Goal: Task Accomplishment & Management: Use online tool/utility

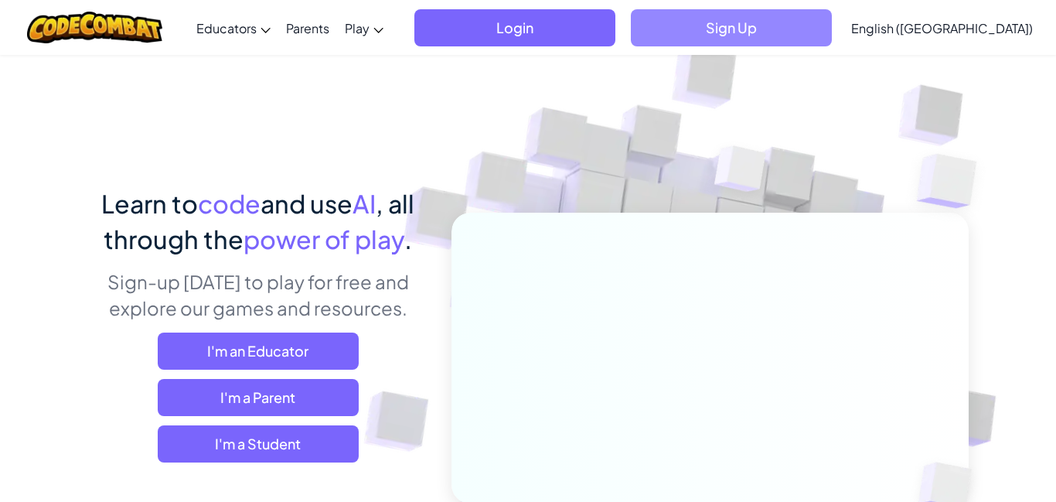
click at [802, 26] on span "Sign Up" at bounding box center [731, 27] width 201 height 37
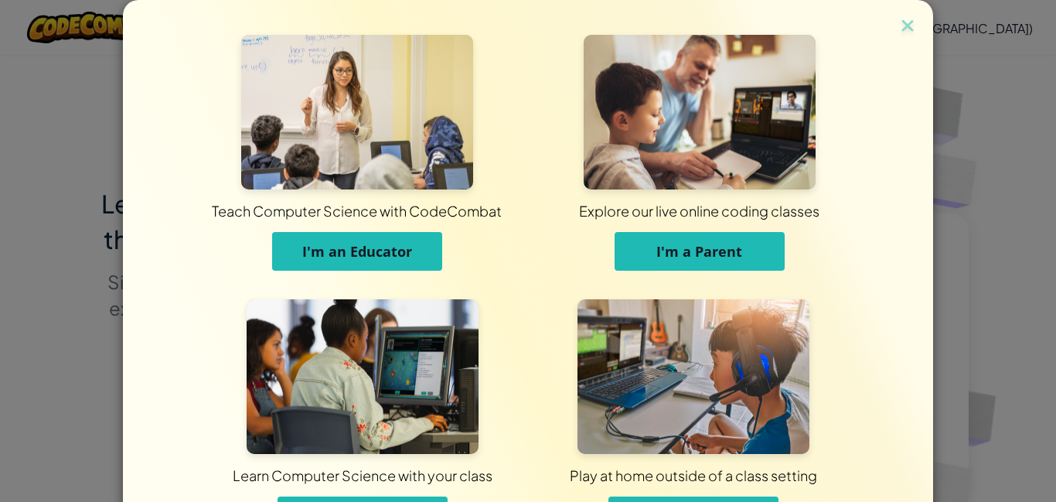
scroll to position [111, 0]
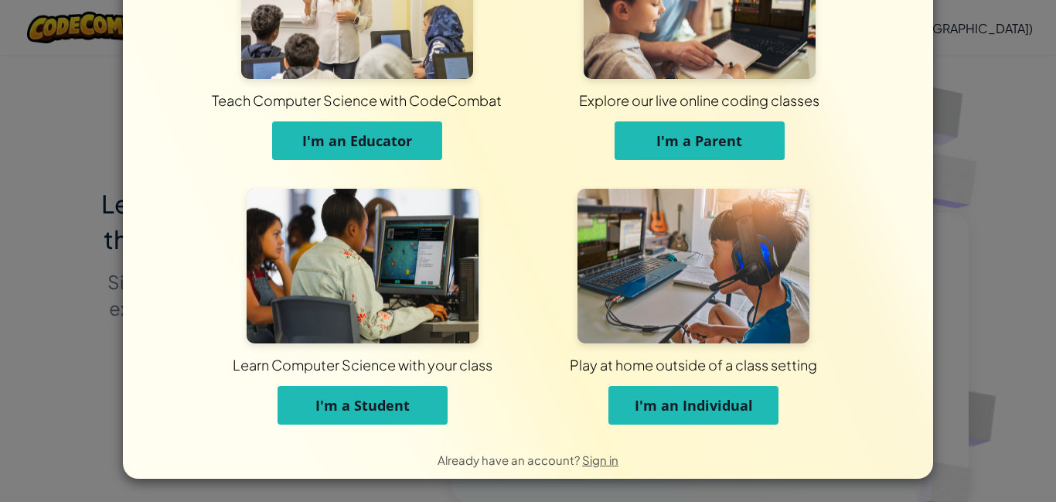
click at [435, 394] on button "I'm a Student" at bounding box center [363, 405] width 170 height 39
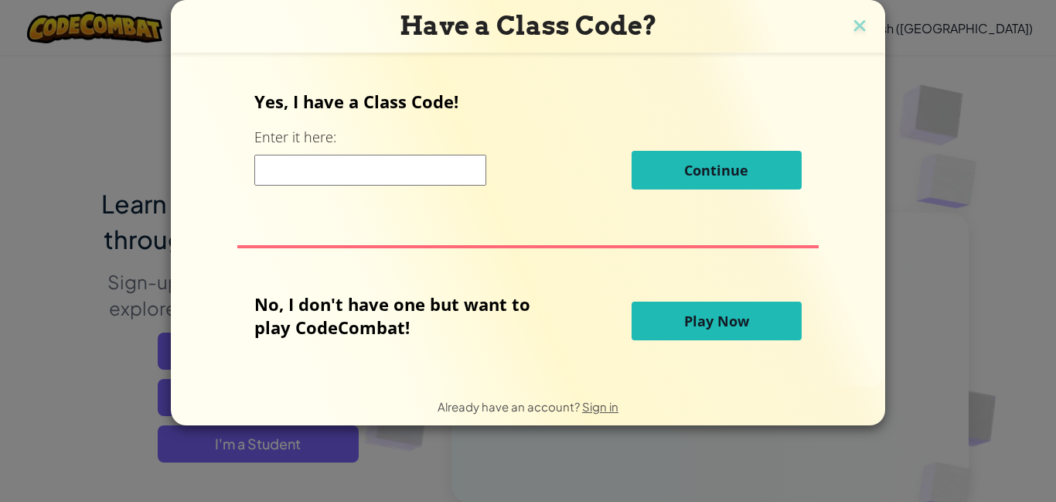
scroll to position [0, 0]
click at [456, 167] on input at bounding box center [370, 170] width 232 height 31
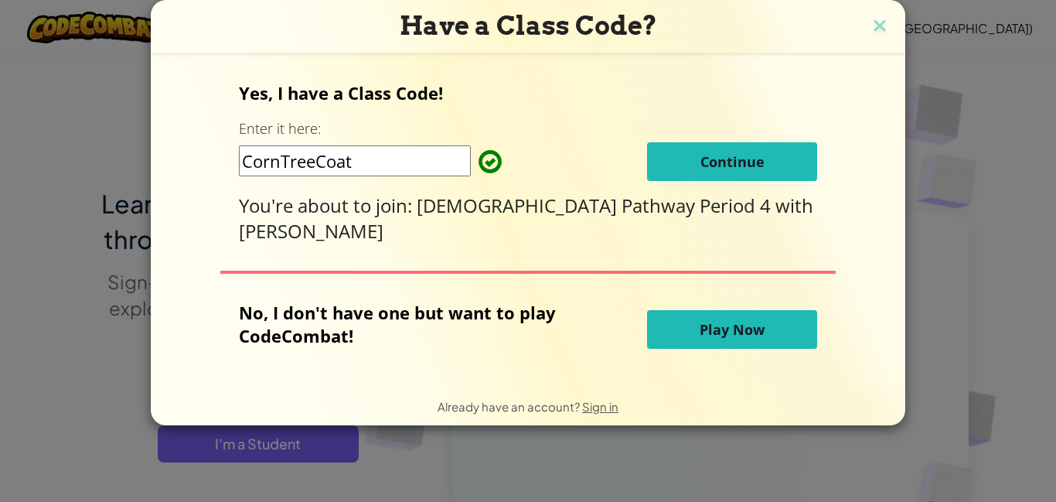
type input "CornTreeCoat"
click at [701, 168] on span "Continue" at bounding box center [733, 161] width 64 height 19
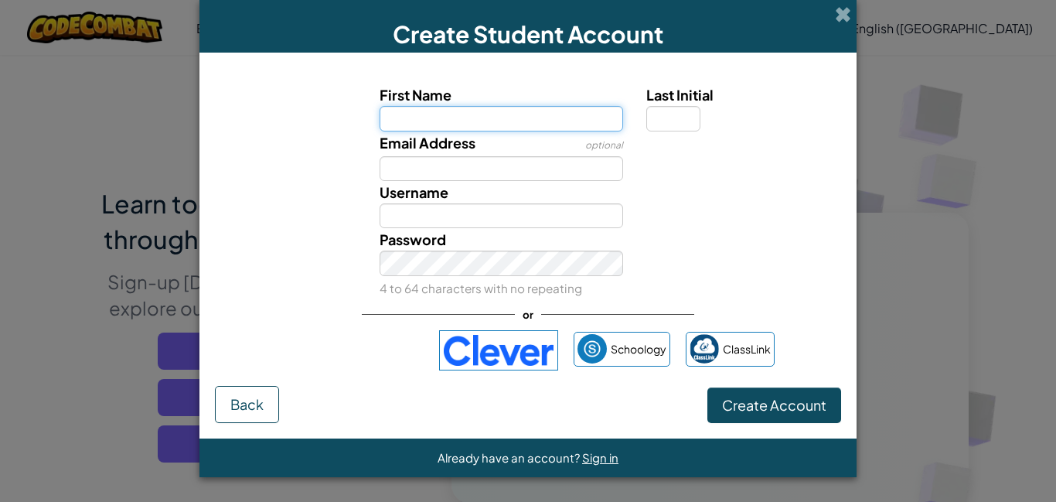
click at [497, 127] on input "First Name" at bounding box center [502, 118] width 244 height 25
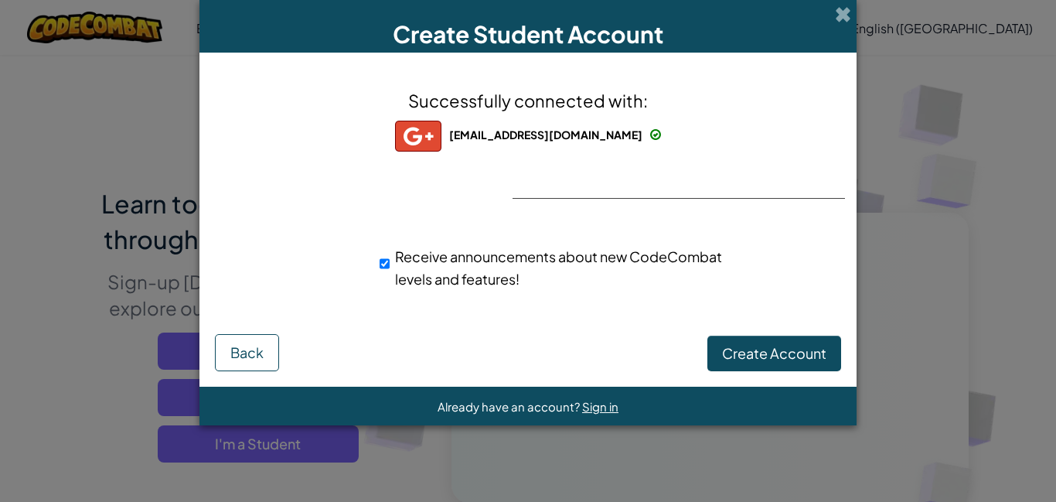
click at [536, 184] on div at bounding box center [528, 199] width 31 height 32
click at [766, 349] on span "Create Account" at bounding box center [774, 353] width 104 height 18
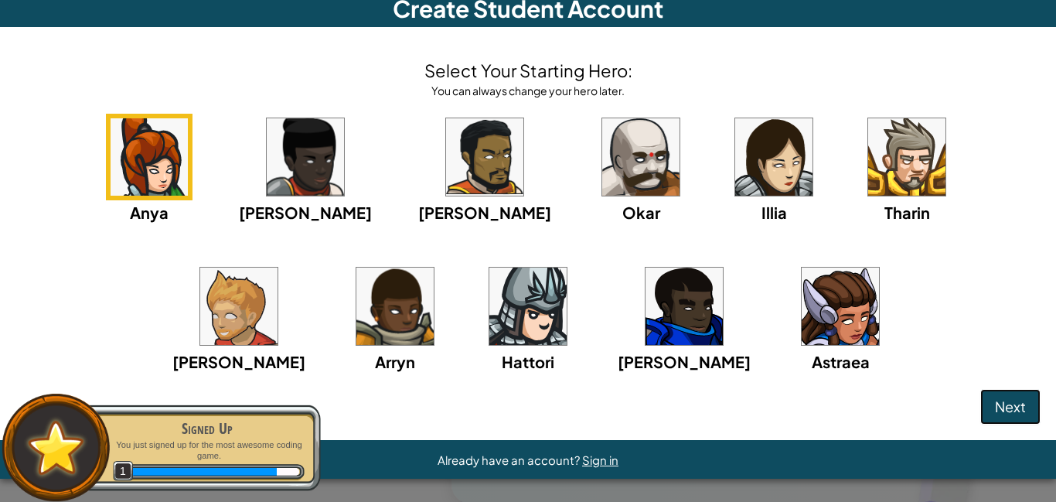
scroll to position [80, 0]
click at [802, 345] on img at bounding box center [840, 306] width 77 height 77
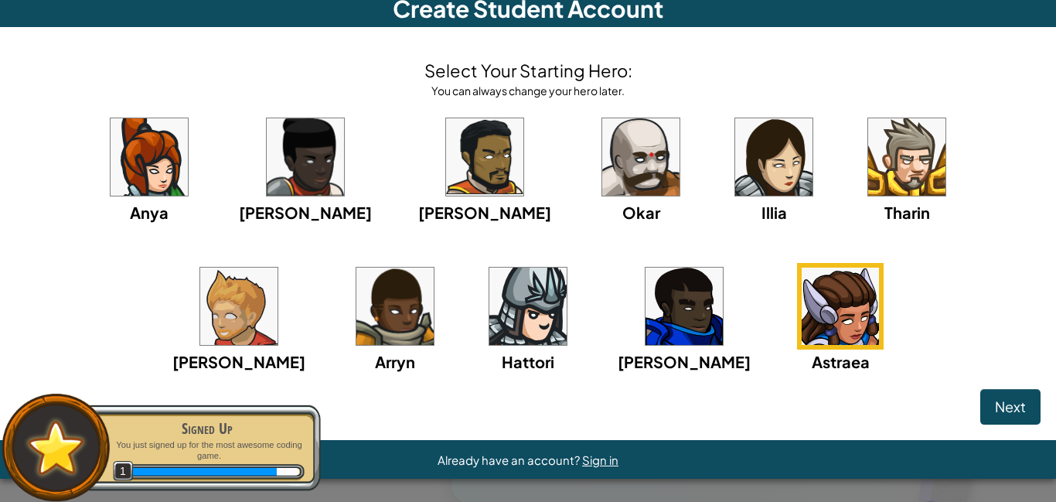
scroll to position [173, 0]
click at [995, 407] on span "Next" at bounding box center [1010, 407] width 31 height 18
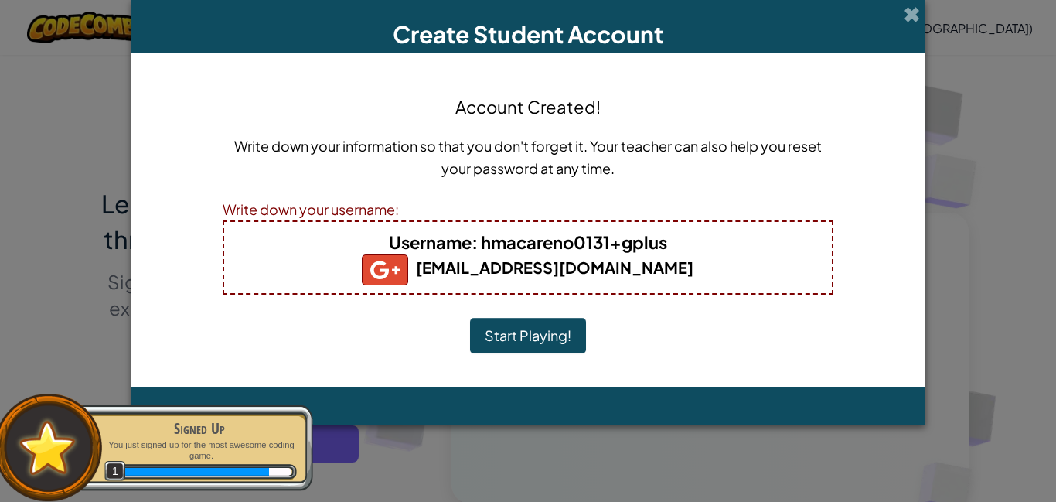
scroll to position [0, 0]
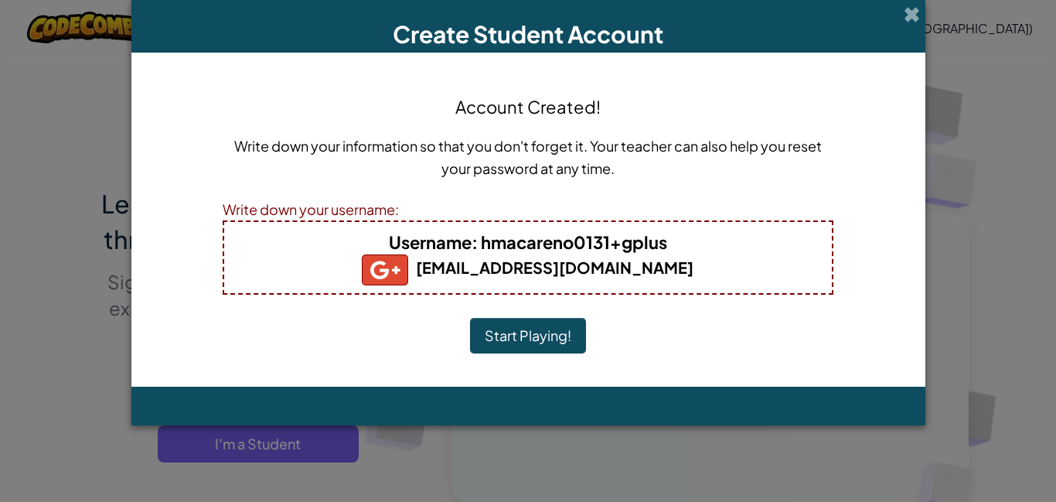
click at [531, 255] on h5 "hmacareno0131@students.kingsvilleisd.com" at bounding box center [528, 269] width 577 height 31
click at [482, 242] on b "Username : hmacareno0131+gplus" at bounding box center [528, 242] width 278 height 22
click at [528, 333] on button "Start Playing!" at bounding box center [528, 336] width 116 height 36
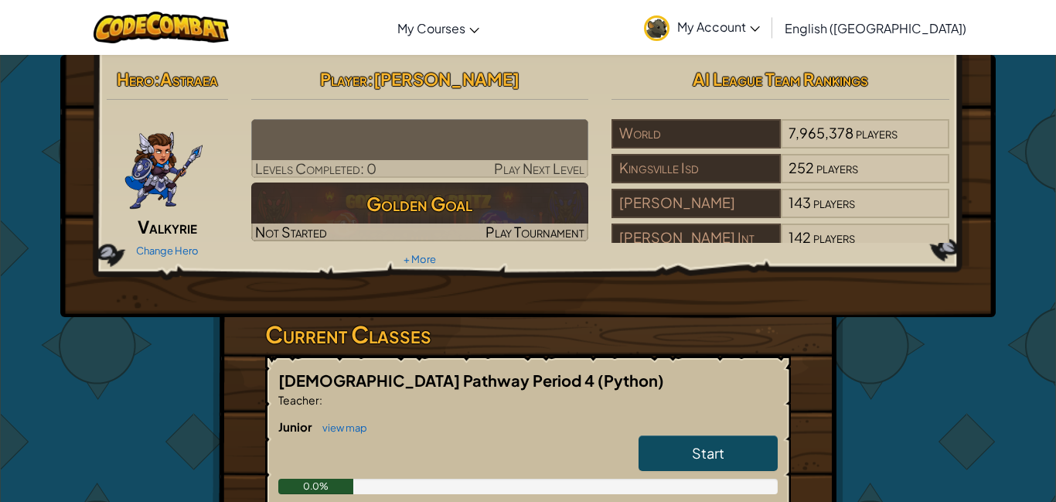
click at [528, 333] on h3 "Current Classes" at bounding box center [528, 334] width 526 height 35
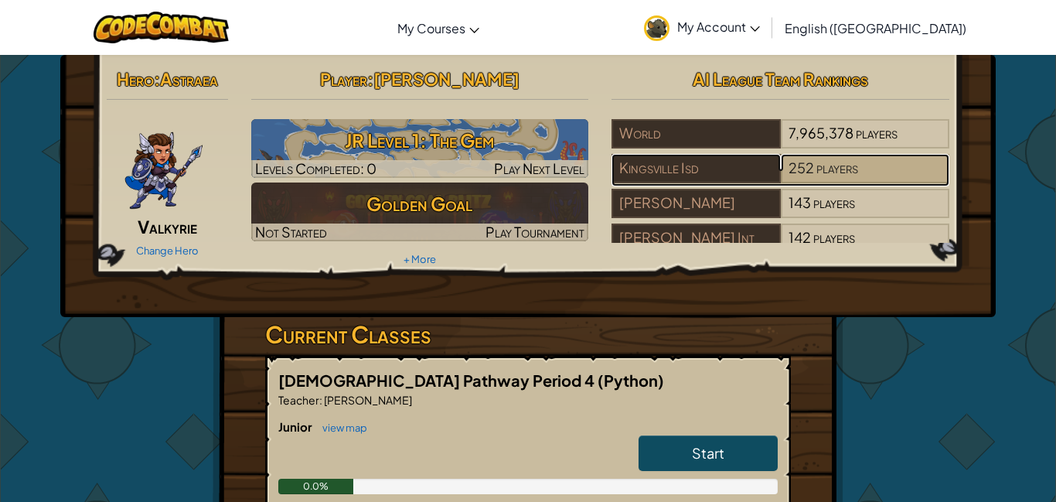
click at [814, 166] on span at bounding box center [815, 168] width 2 height 18
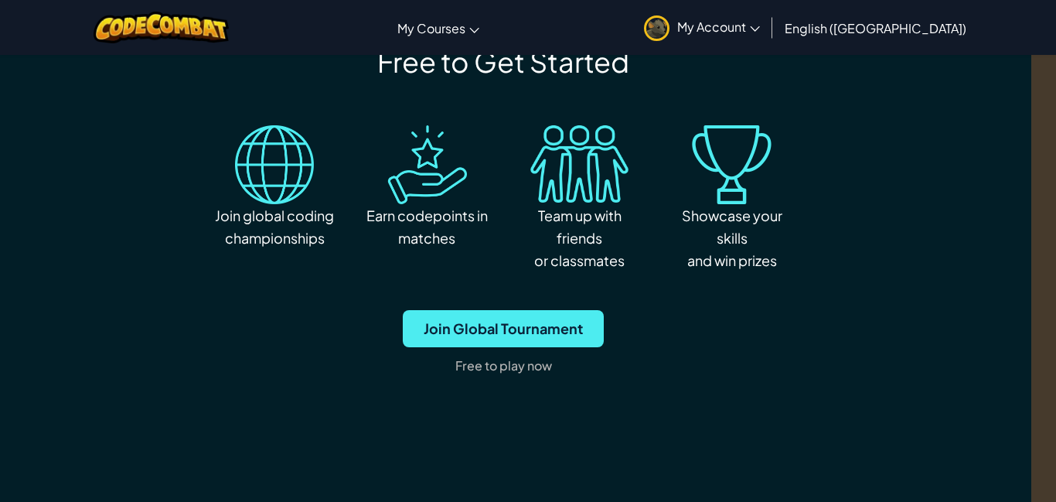
scroll to position [2089, 25]
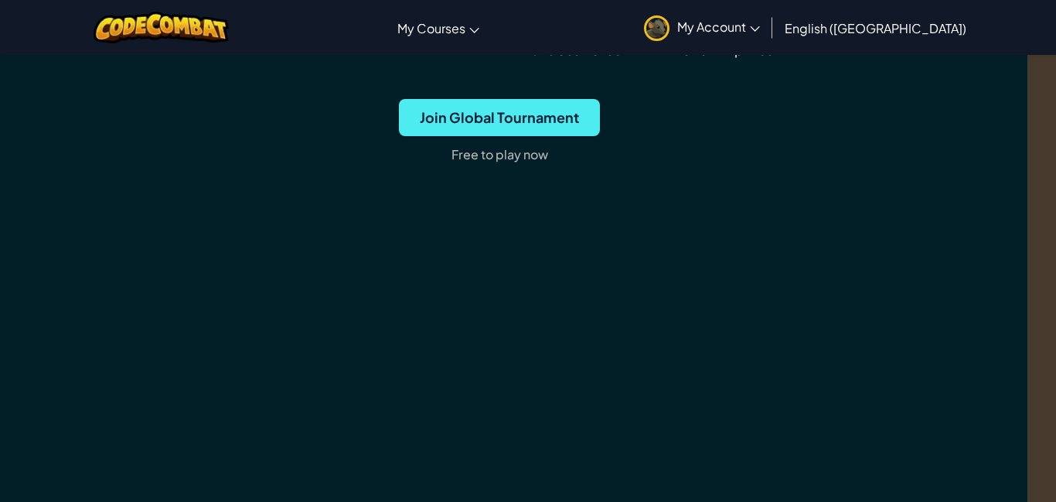
click at [397, 247] on div "Free to Get Started Join global coding championships Earn codepoints in matches…" at bounding box center [500, 205] width 848 height 744
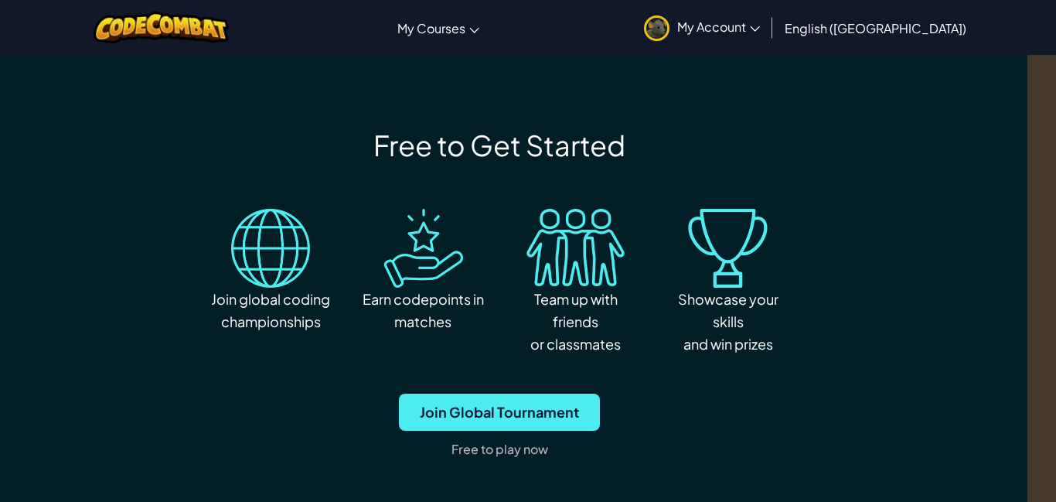
scroll to position [0, 29]
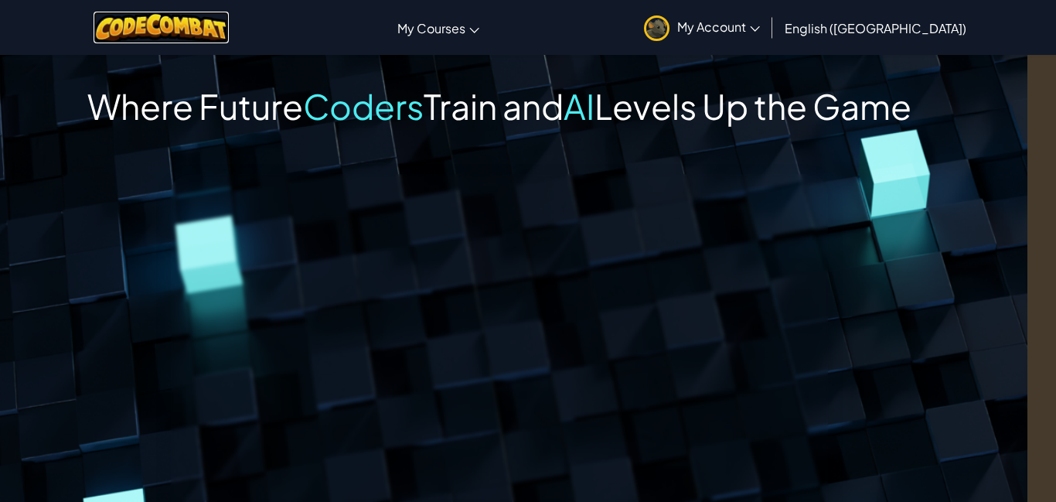
click at [203, 21] on img at bounding box center [161, 28] width 135 height 32
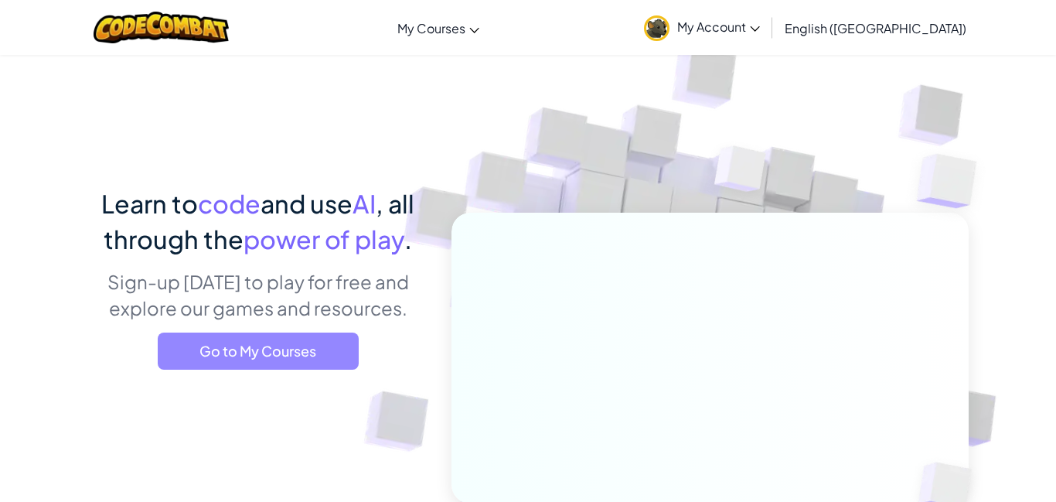
click at [282, 355] on span "Go to My Courses" at bounding box center [258, 351] width 201 height 37
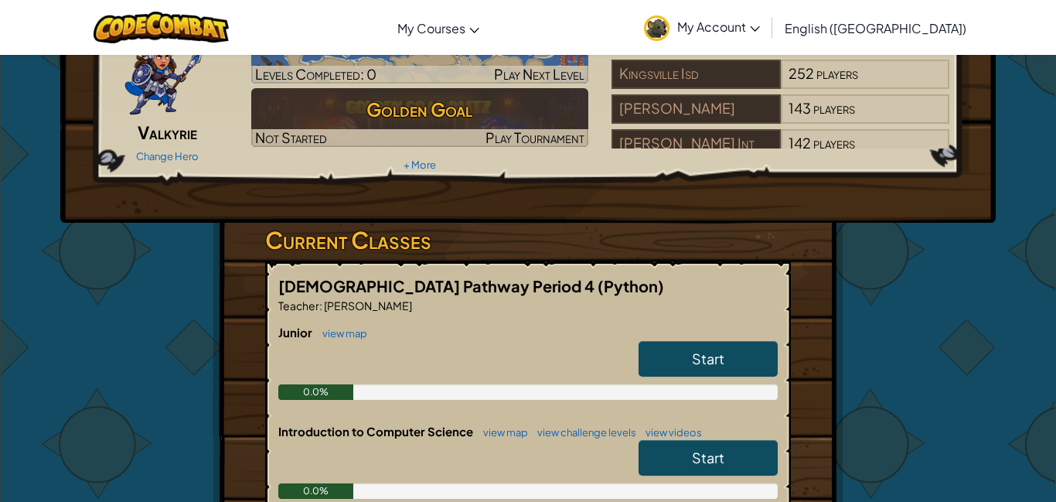
scroll to position [99, 0]
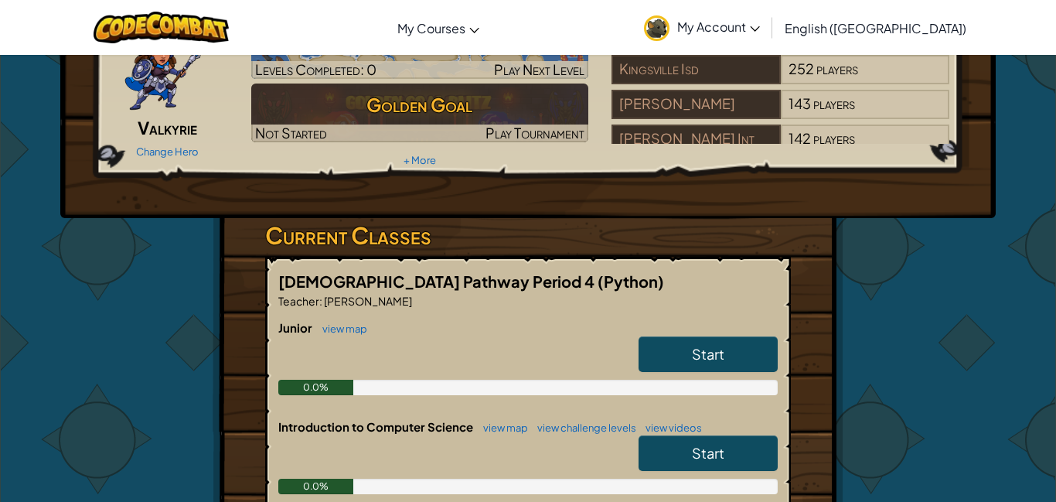
click at [681, 354] on link "Start" at bounding box center [708, 354] width 139 height 36
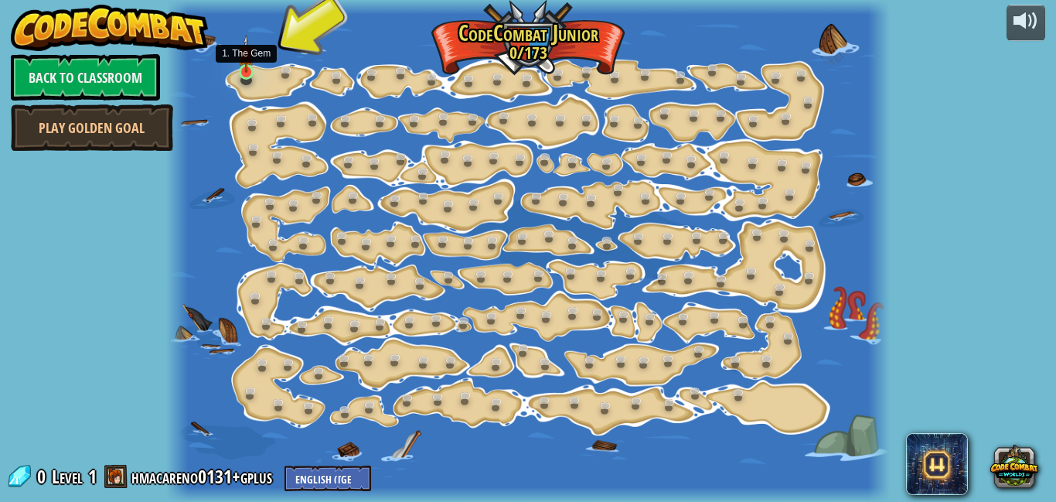
click at [243, 60] on img at bounding box center [246, 54] width 17 height 39
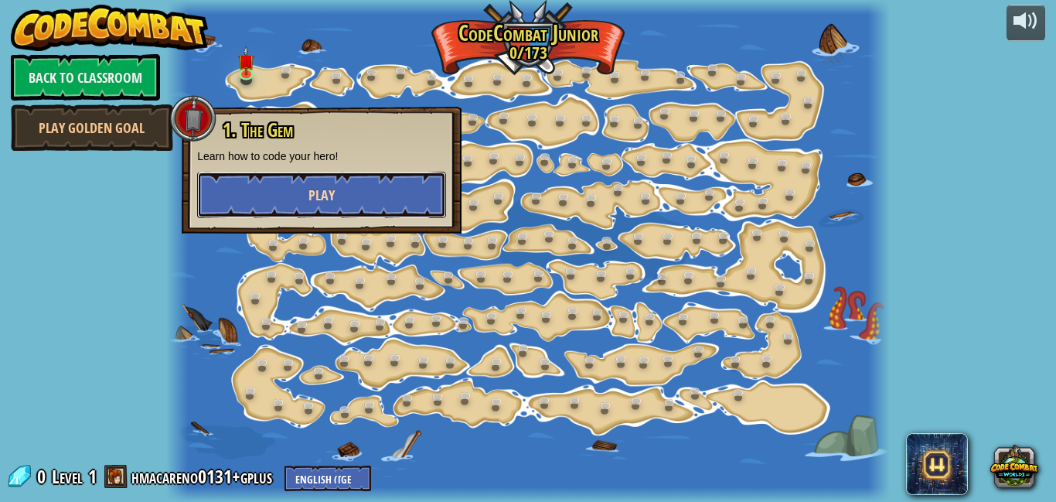
click at [336, 191] on button "Play" at bounding box center [321, 195] width 249 height 46
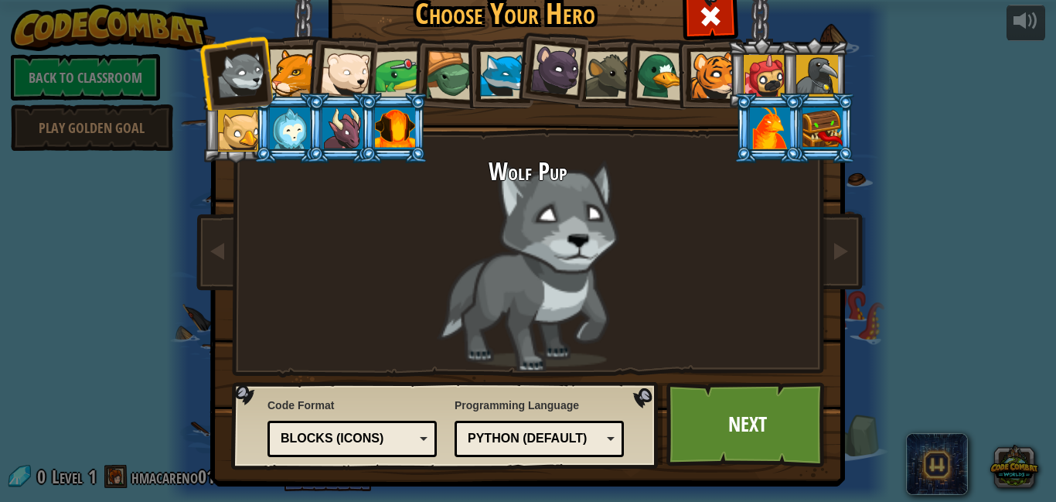
click at [292, 87] on div at bounding box center [293, 72] width 47 height 47
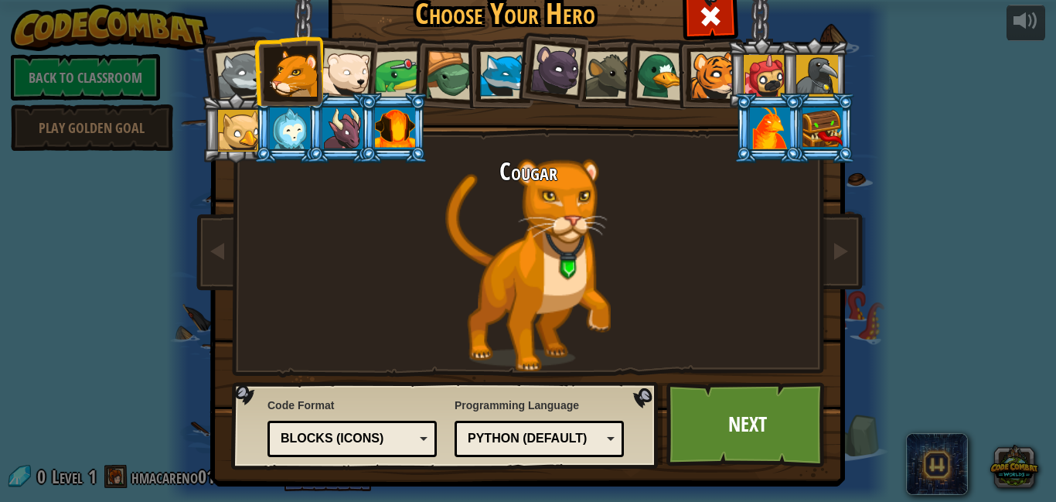
click at [332, 84] on div at bounding box center [345, 73] width 51 height 51
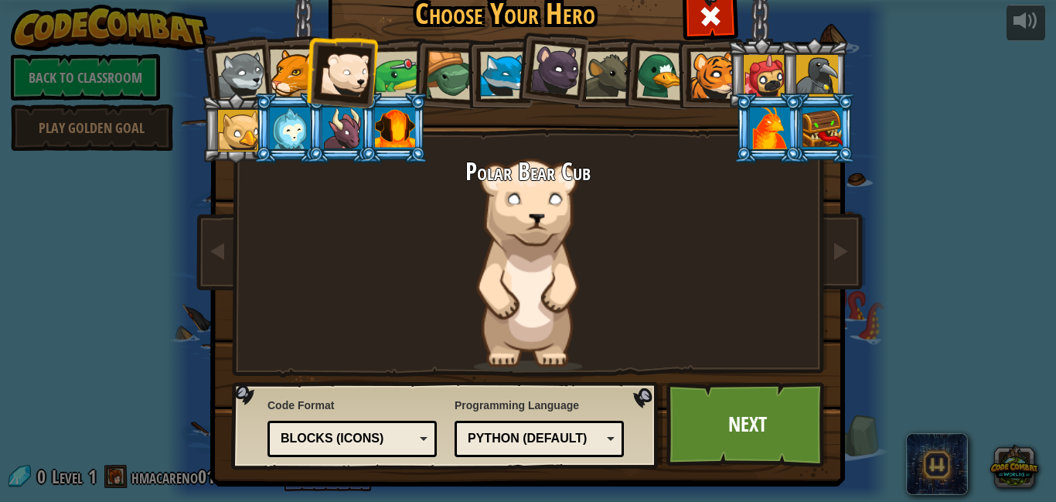
click at [408, 138] on div at bounding box center [395, 129] width 40 height 42
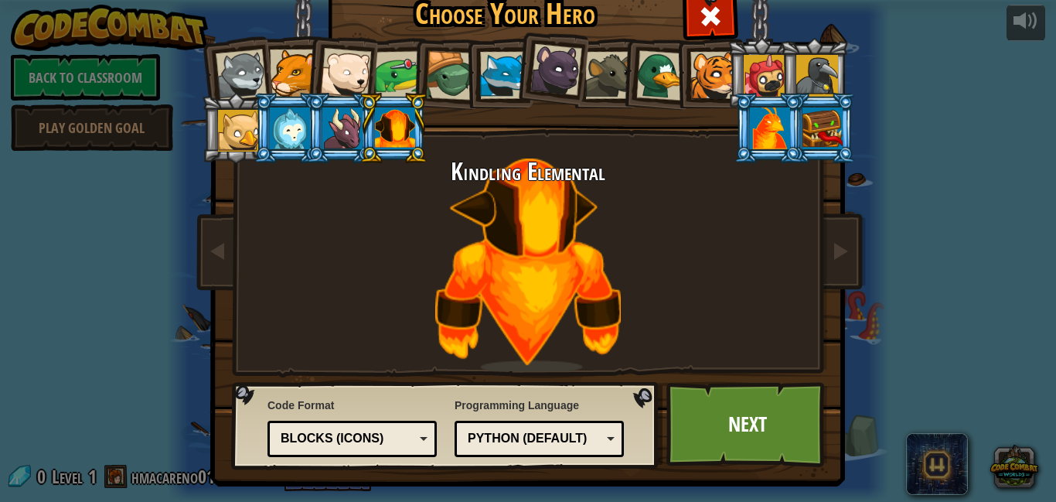
click at [343, 128] on div at bounding box center [343, 129] width 40 height 42
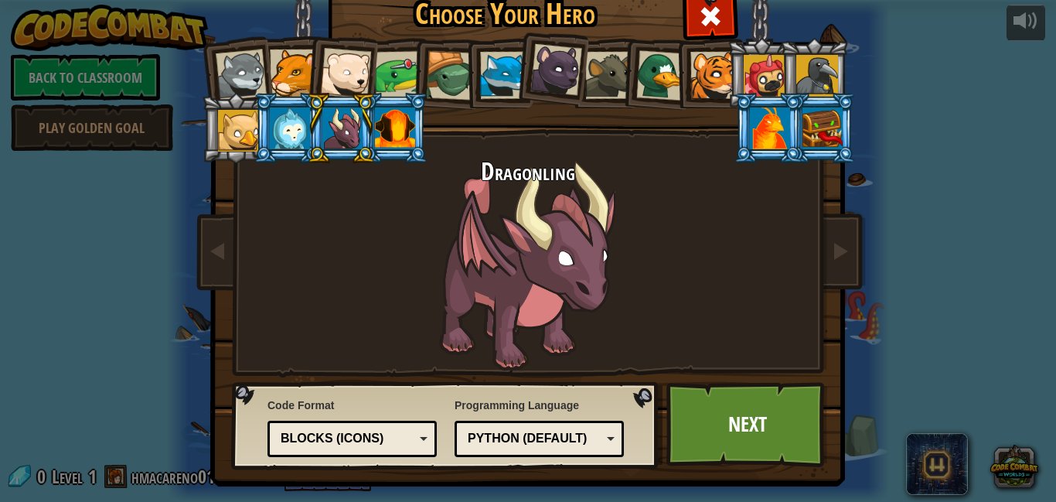
click at [295, 131] on div at bounding box center [290, 129] width 40 height 42
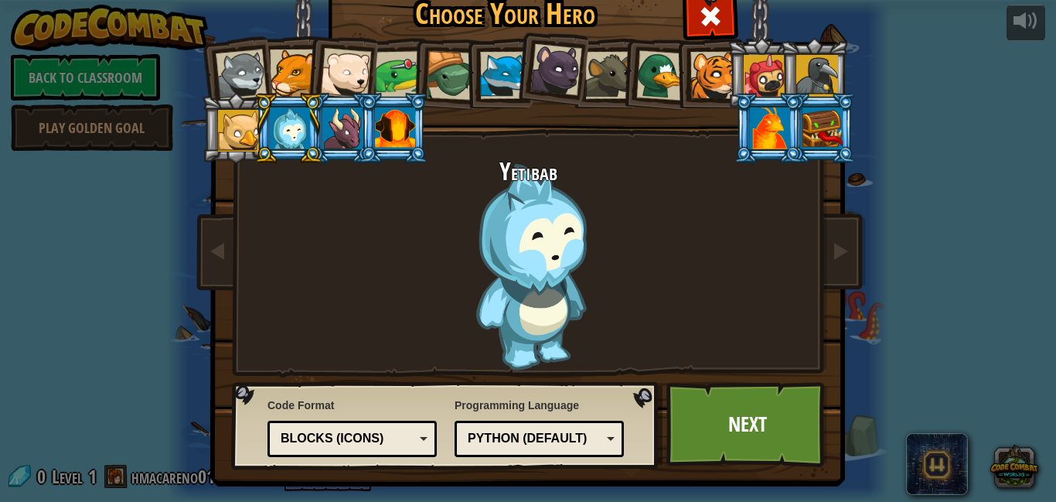
click at [249, 131] on div at bounding box center [239, 131] width 42 height 42
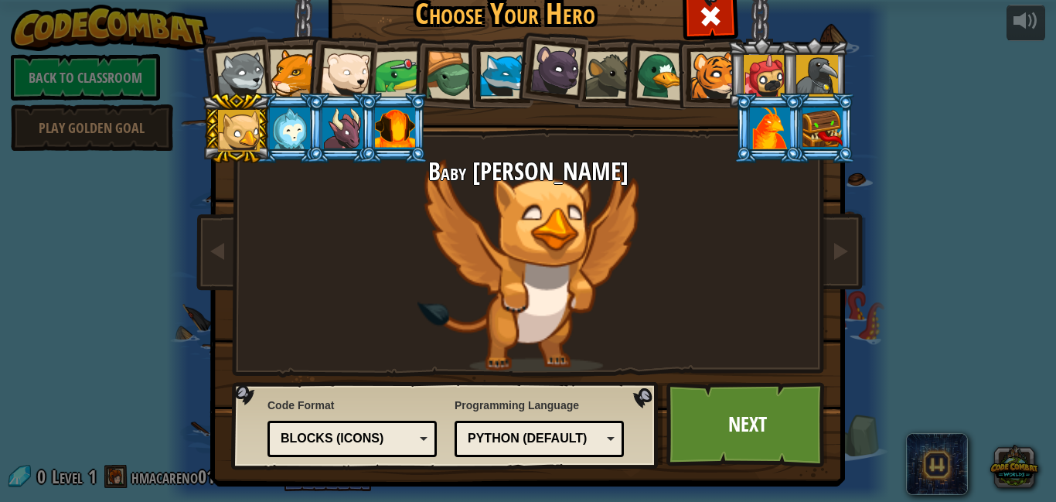
click at [766, 124] on div at bounding box center [770, 129] width 40 height 42
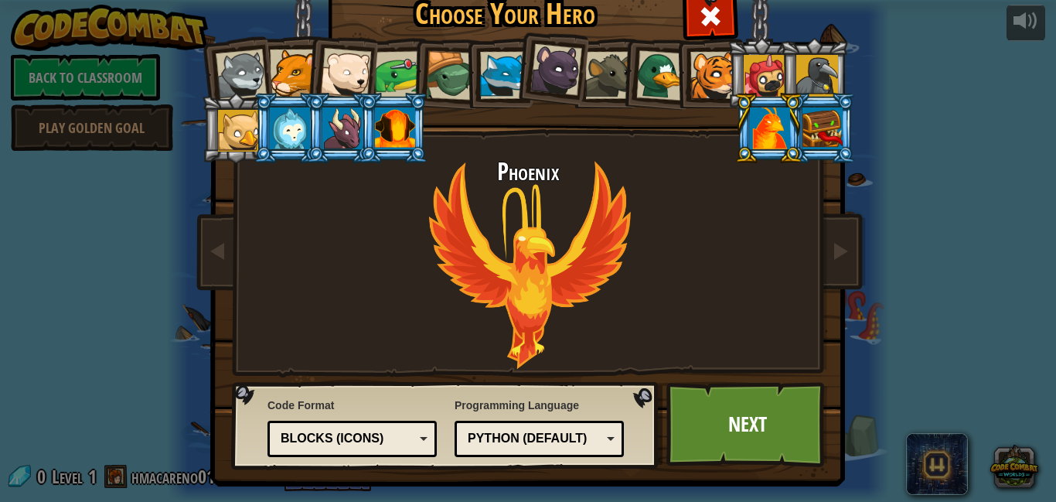
click at [809, 125] on div at bounding box center [823, 129] width 40 height 42
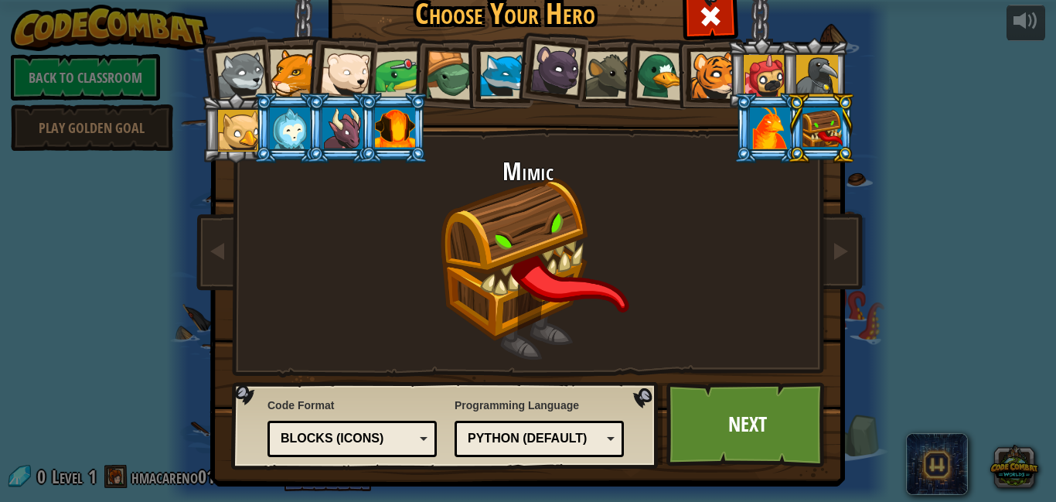
click at [819, 70] on div at bounding box center [818, 76] width 42 height 42
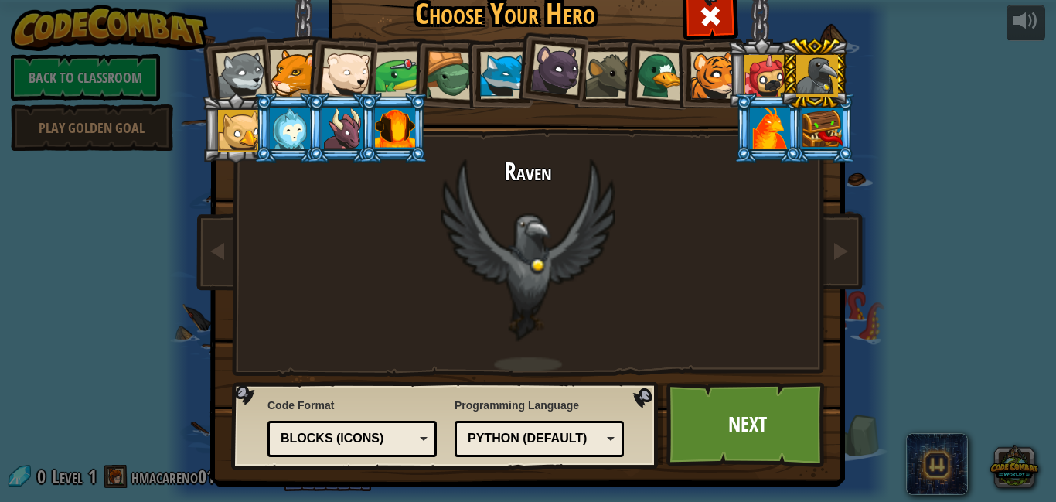
click at [774, 70] on div at bounding box center [765, 76] width 42 height 42
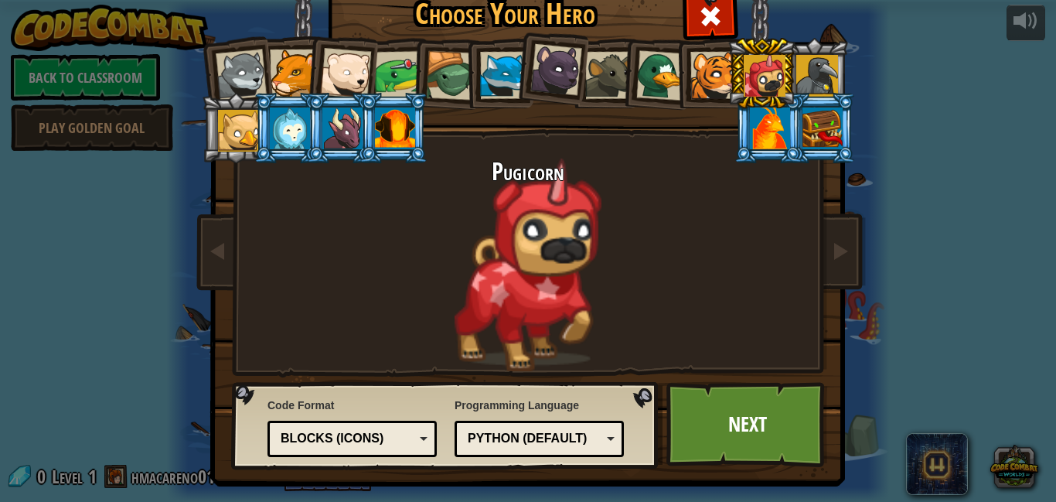
click at [715, 76] on div at bounding box center [714, 75] width 47 height 47
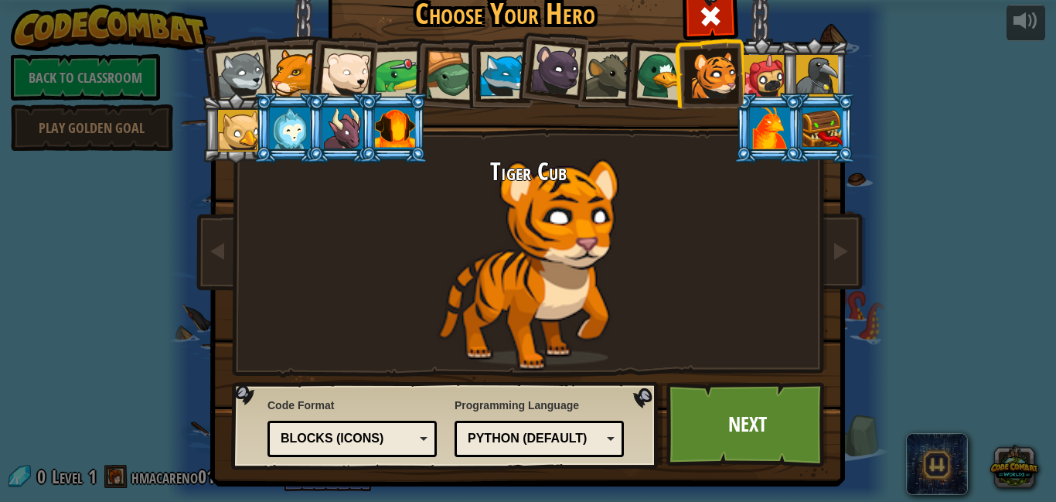
click at [635, 75] on li at bounding box center [656, 73] width 74 height 75
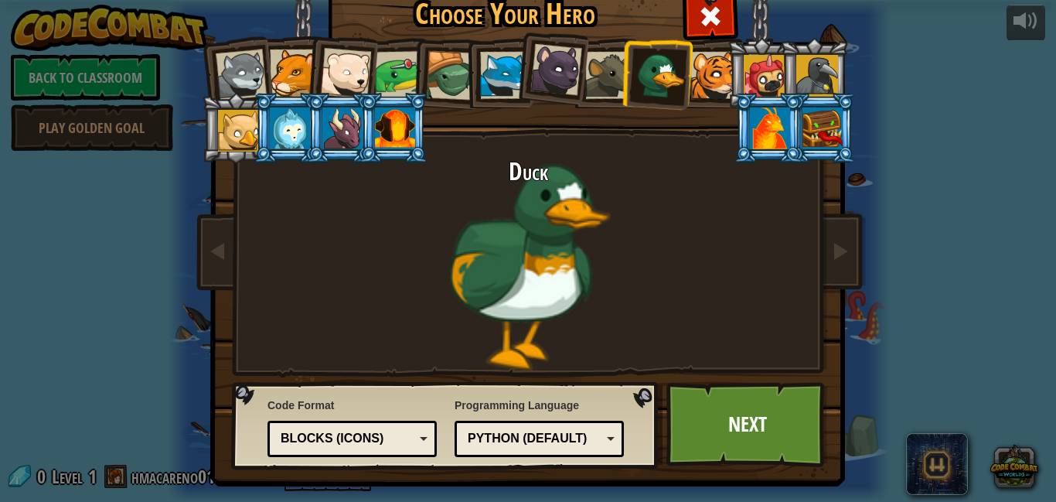
click at [615, 75] on div at bounding box center [608, 75] width 47 height 47
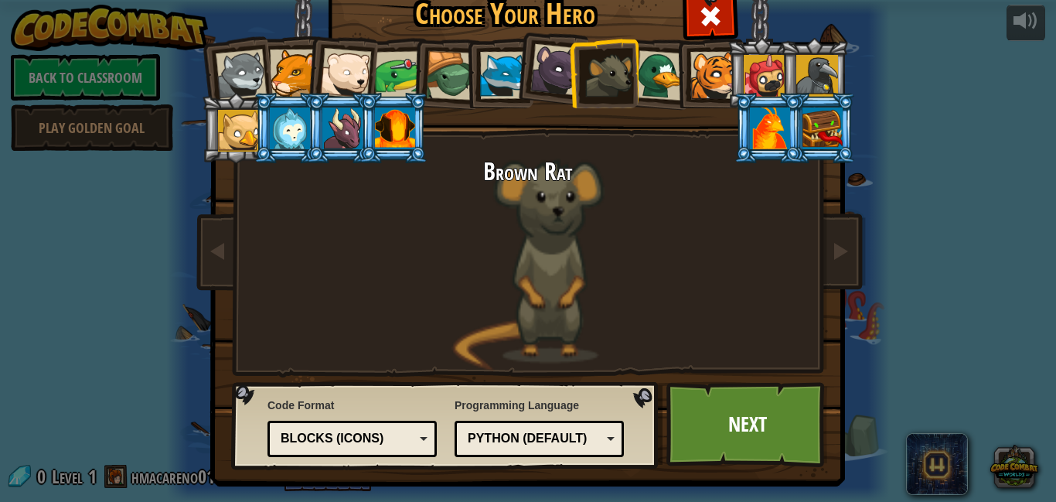
click at [551, 60] on div at bounding box center [557, 70] width 52 height 52
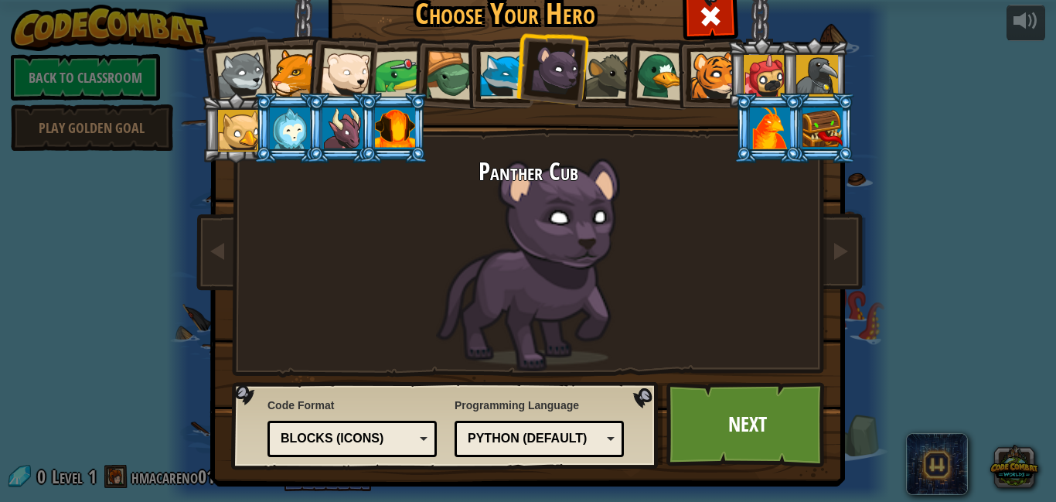
click at [511, 59] on div at bounding box center [503, 75] width 47 height 47
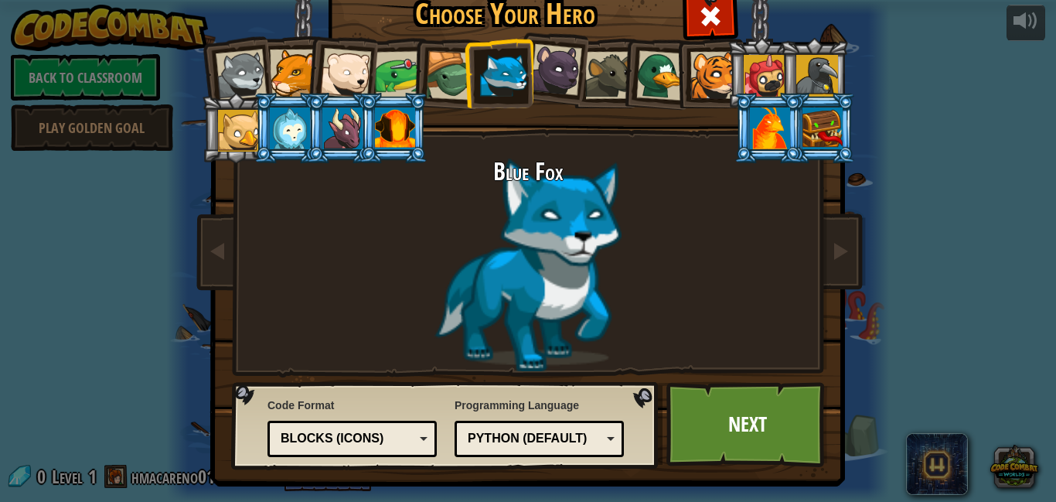
click at [466, 67] on li at bounding box center [499, 73] width 70 height 70
click at [447, 69] on div at bounding box center [450, 75] width 49 height 49
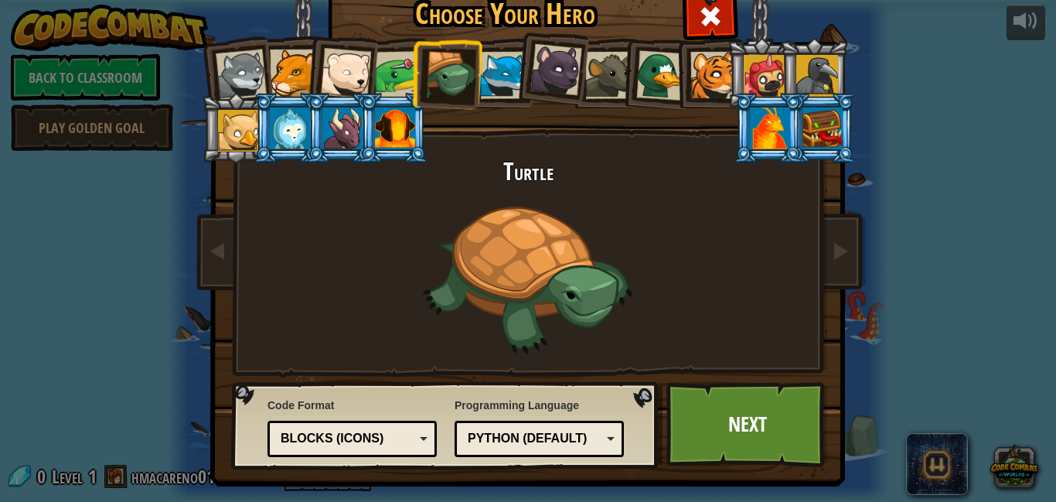
click at [408, 69] on div at bounding box center [399, 75] width 48 height 48
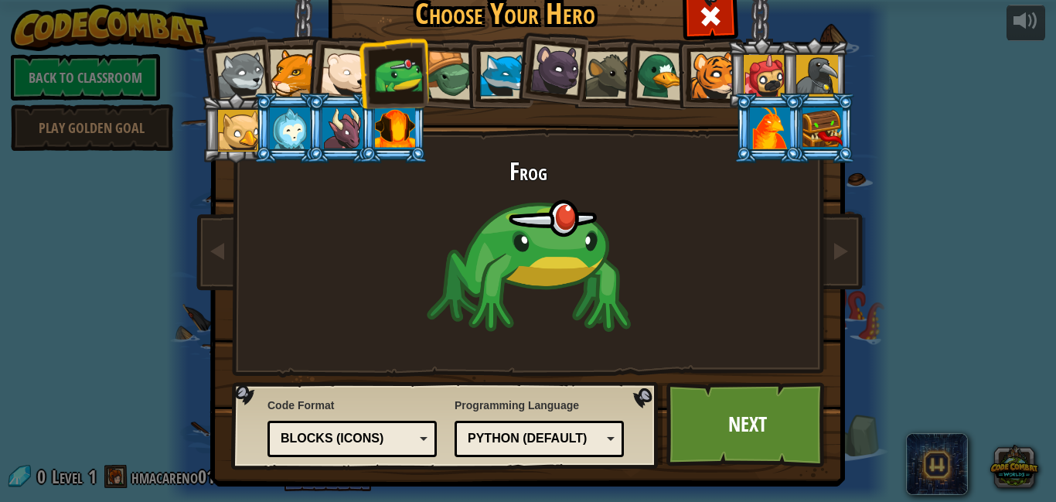
click at [367, 69] on li at bounding box center [393, 73] width 71 height 72
click at [340, 66] on div at bounding box center [345, 73] width 51 height 51
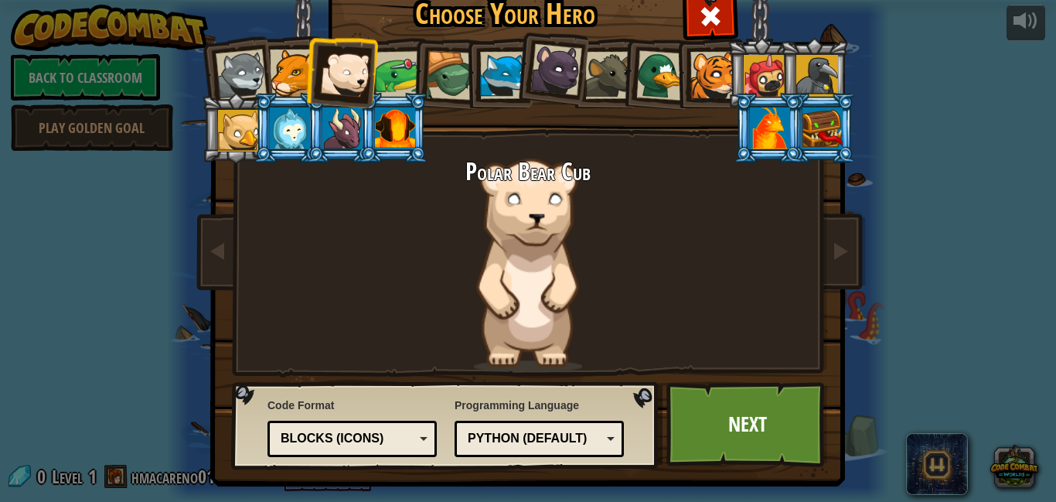
click at [309, 67] on li at bounding box center [341, 70] width 76 height 76
click at [610, 67] on div at bounding box center [608, 75] width 47 height 47
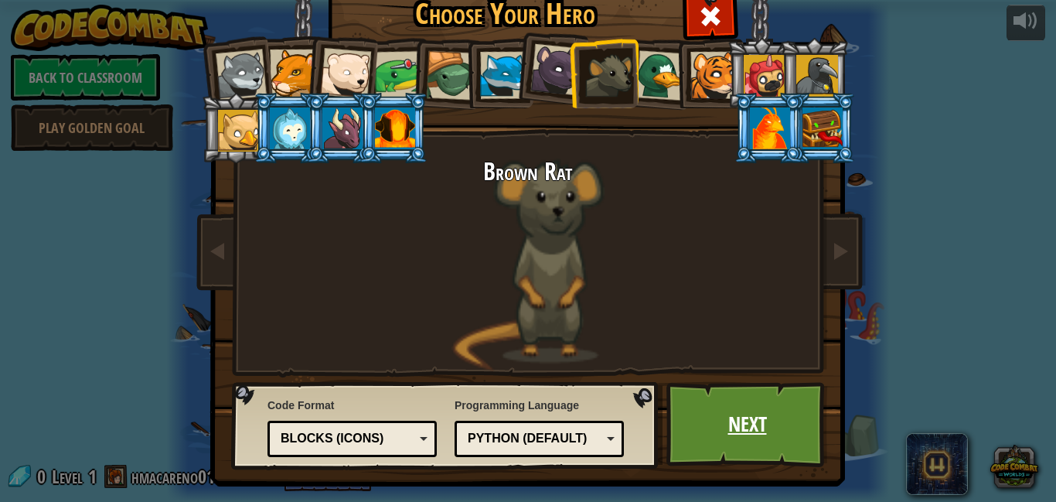
click at [789, 422] on link "Next" at bounding box center [748, 424] width 162 height 85
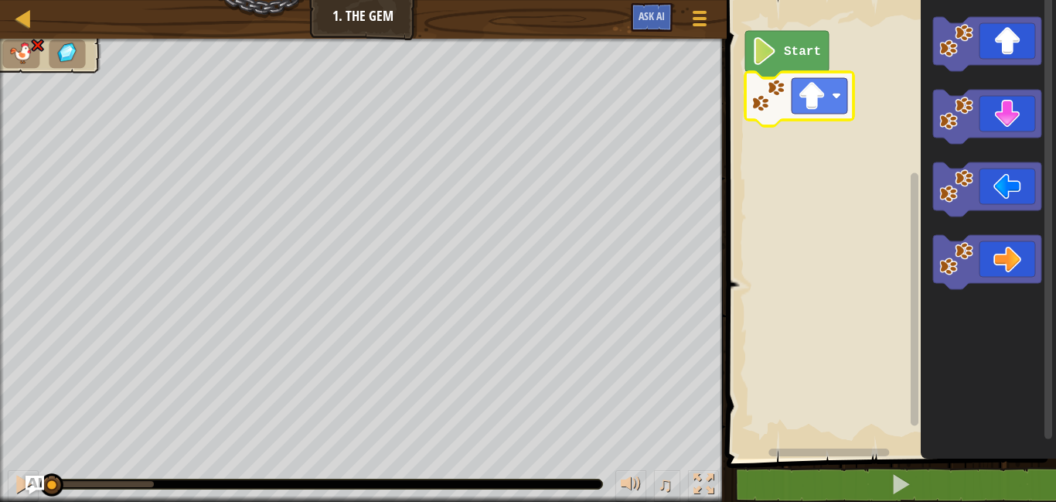
drag, startPoint x: 153, startPoint y: 482, endPoint x: 38, endPoint y: 463, distance: 116.7
click at [38, 463] on div "♫" at bounding box center [363, 480] width 727 height 46
click at [1009, 248] on icon "Blockly Workspace" at bounding box center [987, 262] width 108 height 54
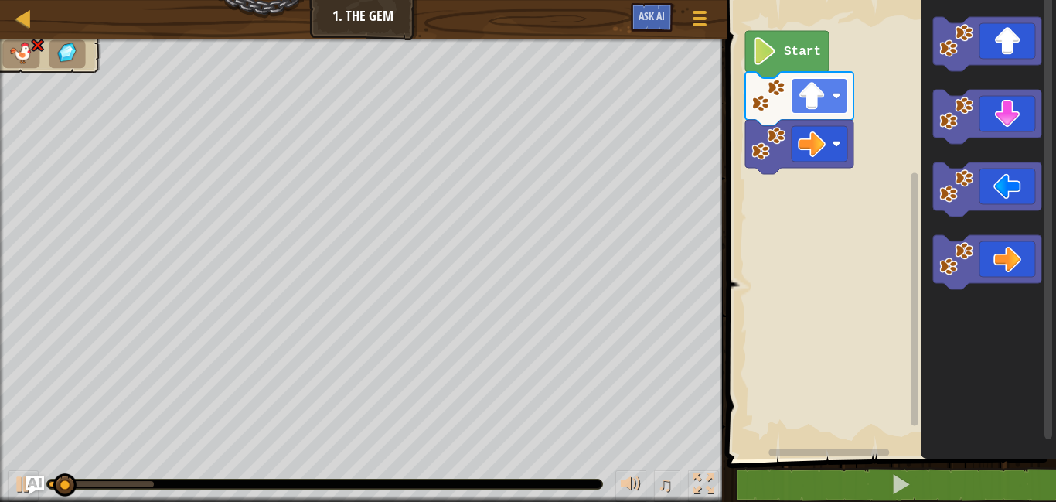
click at [829, 97] on rect "Blockly Workspace" at bounding box center [820, 96] width 56 height 36
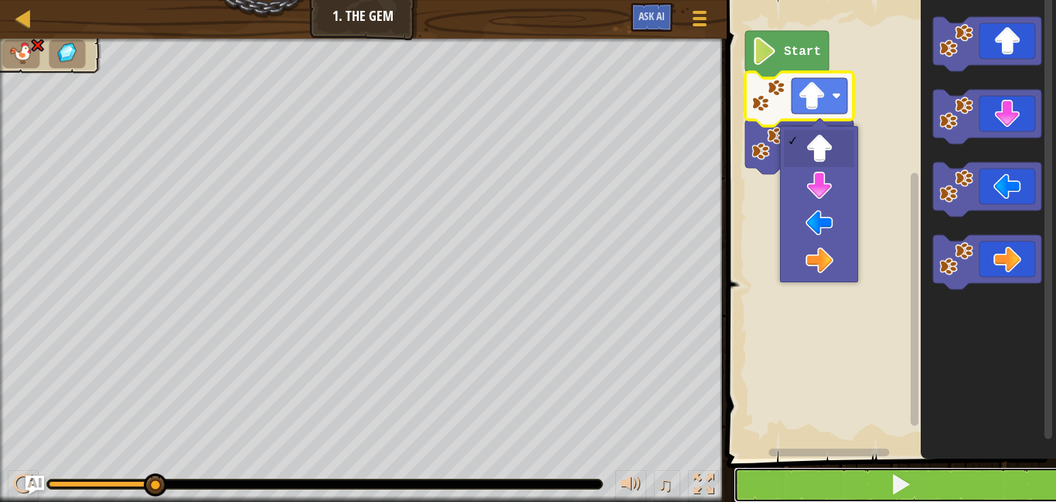
click at [790, 490] on button at bounding box center [901, 485] width 334 height 36
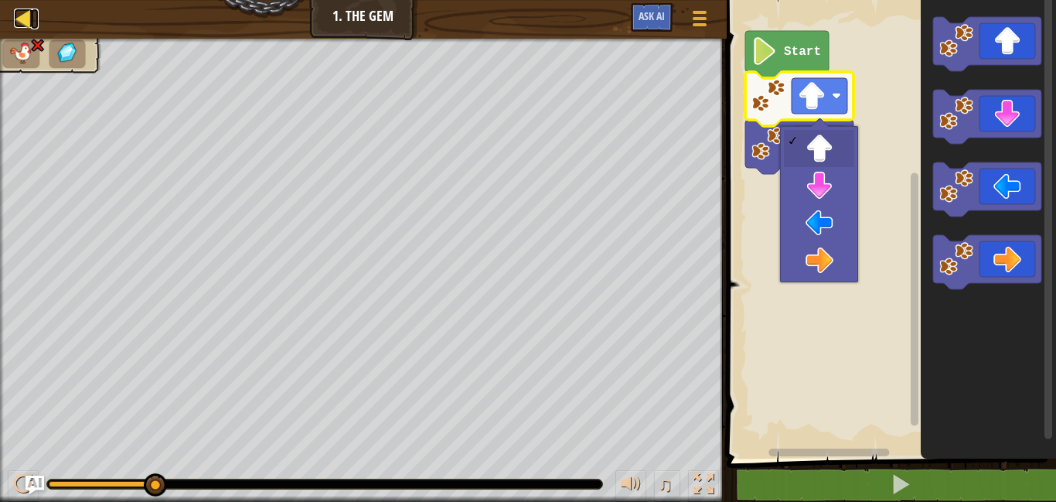
click at [22, 15] on div at bounding box center [23, 18] width 19 height 19
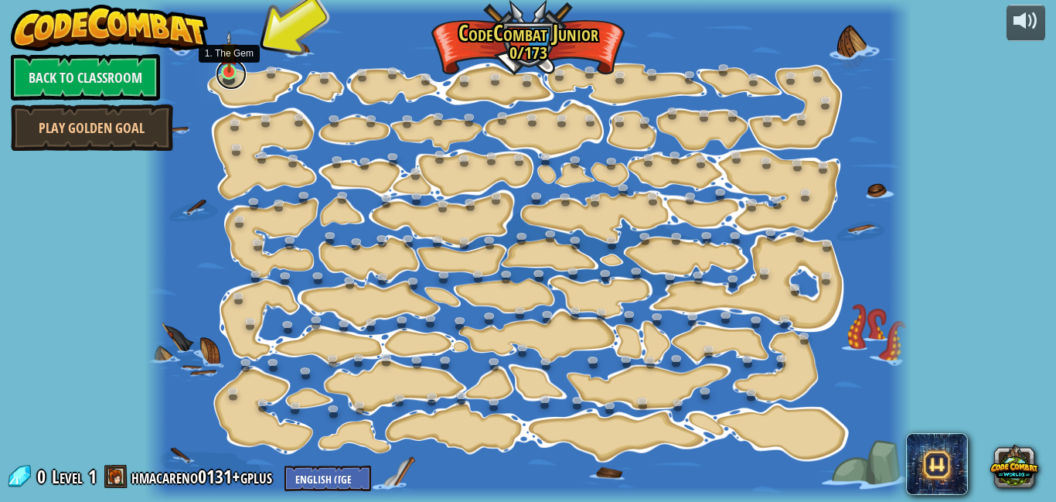
click at [231, 75] on link at bounding box center [231, 74] width 31 height 31
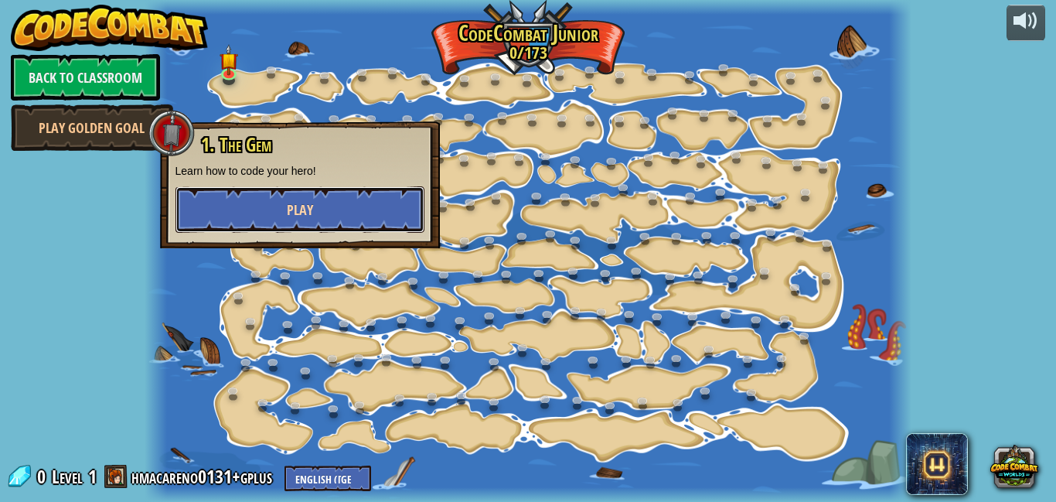
click at [271, 205] on button "Play" at bounding box center [300, 209] width 249 height 46
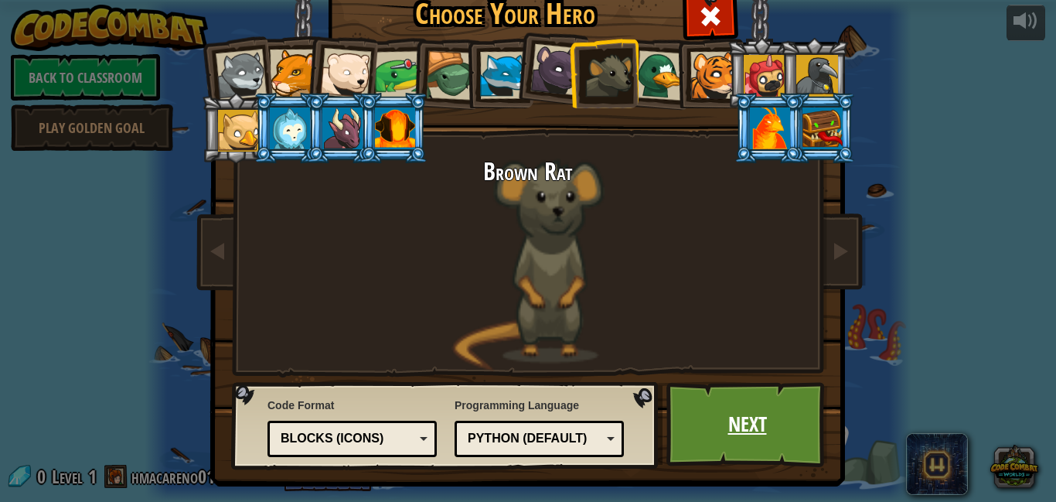
click at [717, 411] on link "Next" at bounding box center [748, 424] width 162 height 85
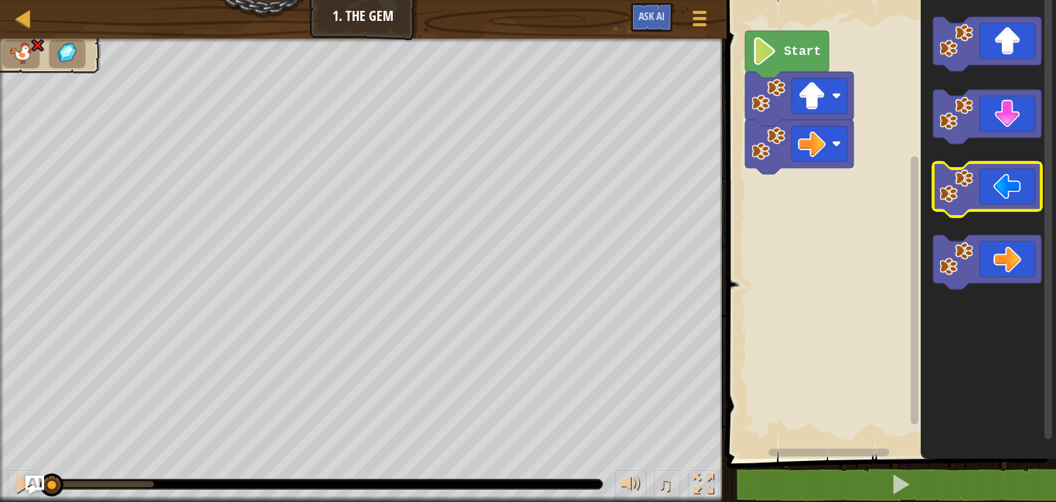
click at [1009, 195] on icon "Blockly Workspace" at bounding box center [987, 189] width 108 height 54
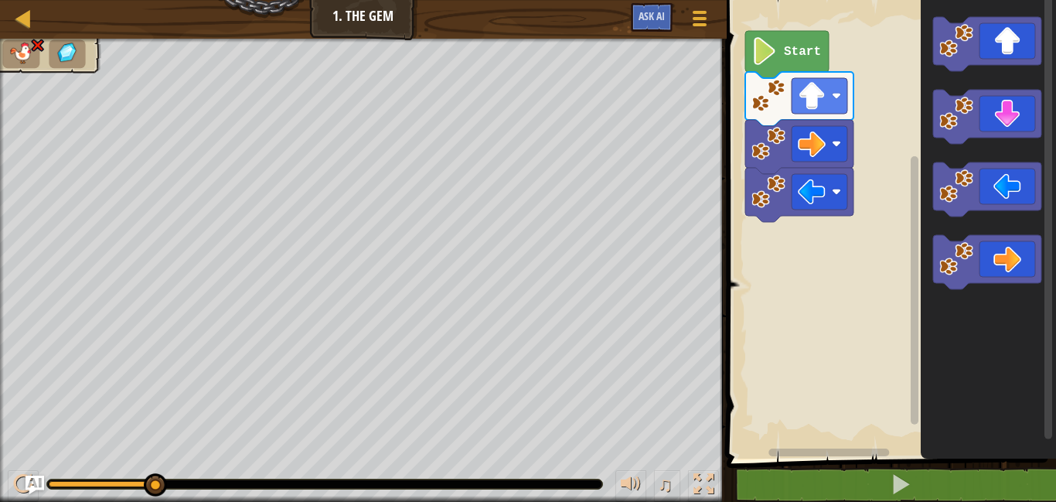
drag, startPoint x: 153, startPoint y: 479, endPoint x: 358, endPoint y: 486, distance: 205.1
click at [836, 154] on rect "Blockly Workspace" at bounding box center [820, 144] width 56 height 36
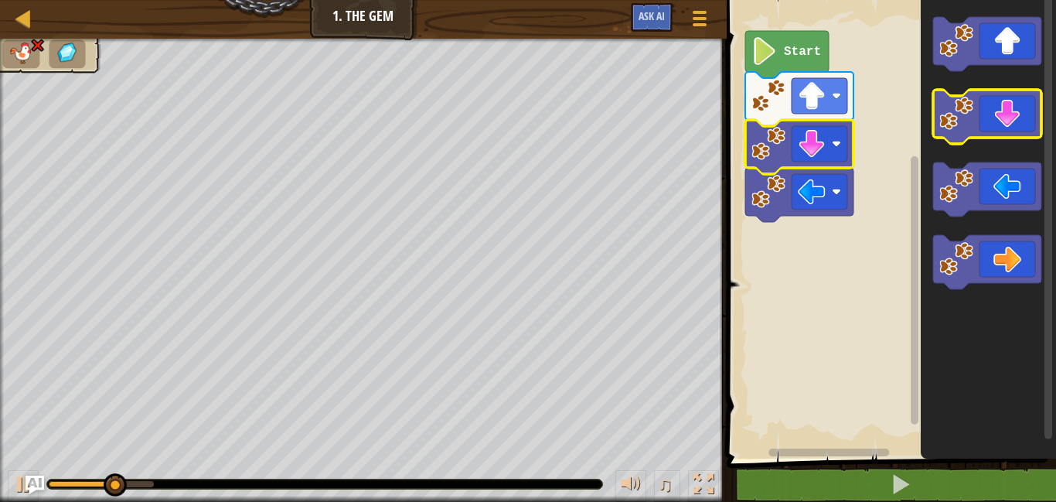
click at [1001, 142] on rect "Blockly Workspace" at bounding box center [987, 117] width 108 height 54
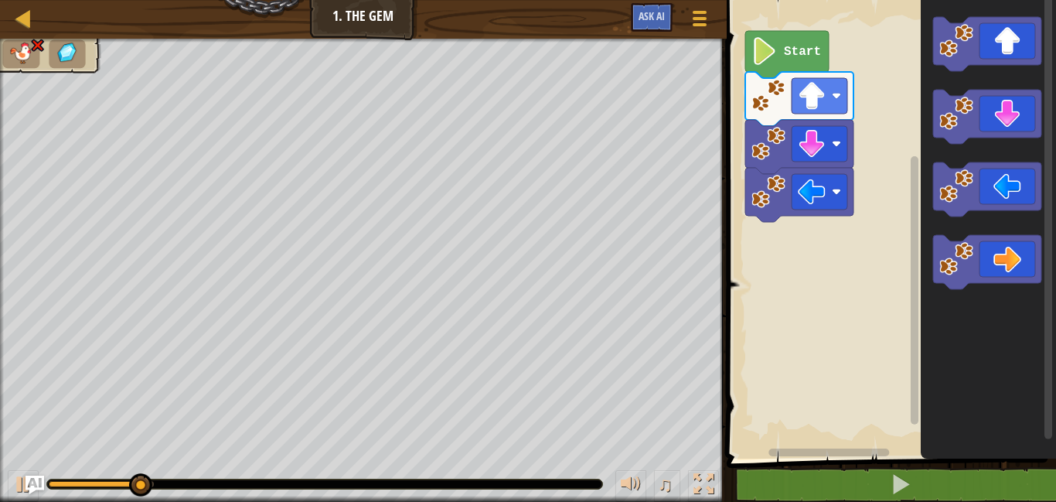
click at [1004, 171] on icon "Blockly Workspace" at bounding box center [987, 189] width 108 height 54
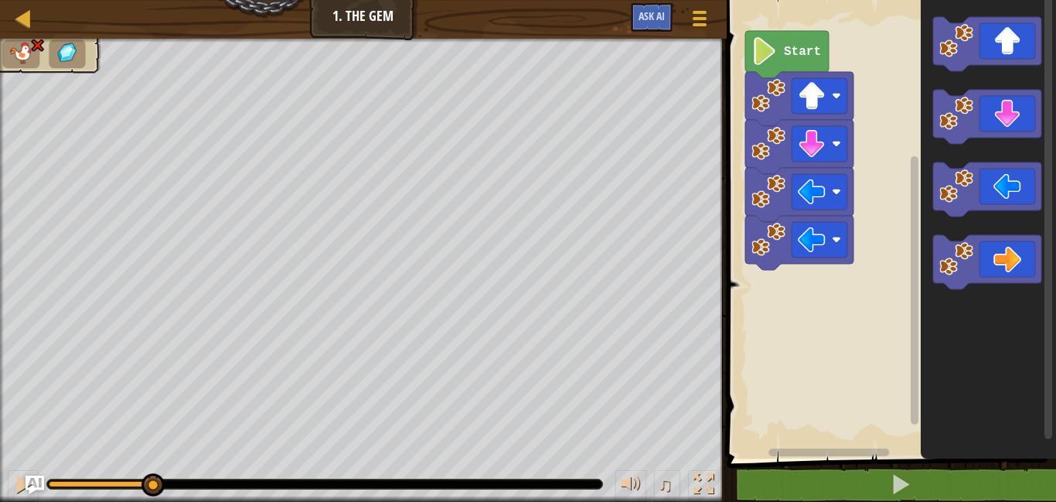
click at [1011, 235] on icon "Blockly Workspace" at bounding box center [987, 262] width 108 height 54
click at [811, 50] on text "Start" at bounding box center [802, 52] width 37 height 14
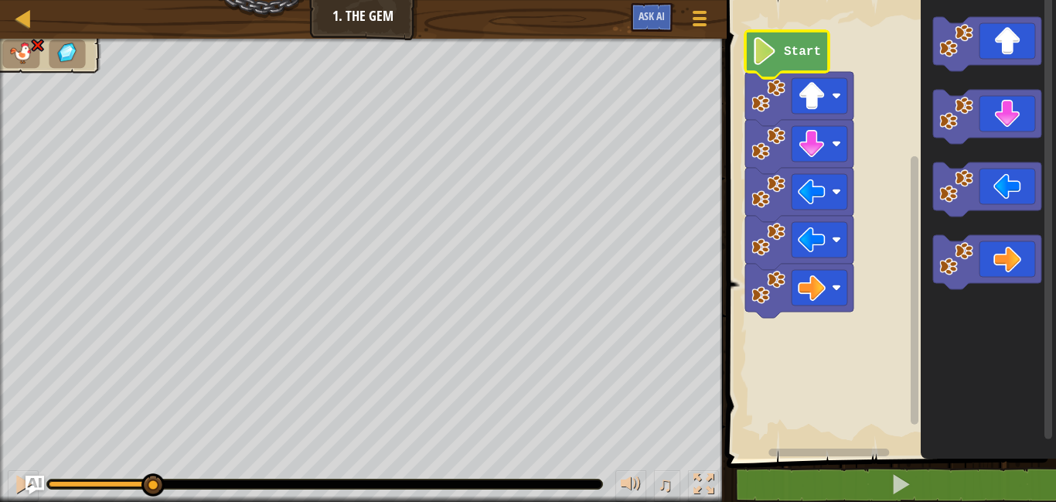
click at [780, 47] on icon "Blockly Workspace" at bounding box center [788, 54] width 84 height 47
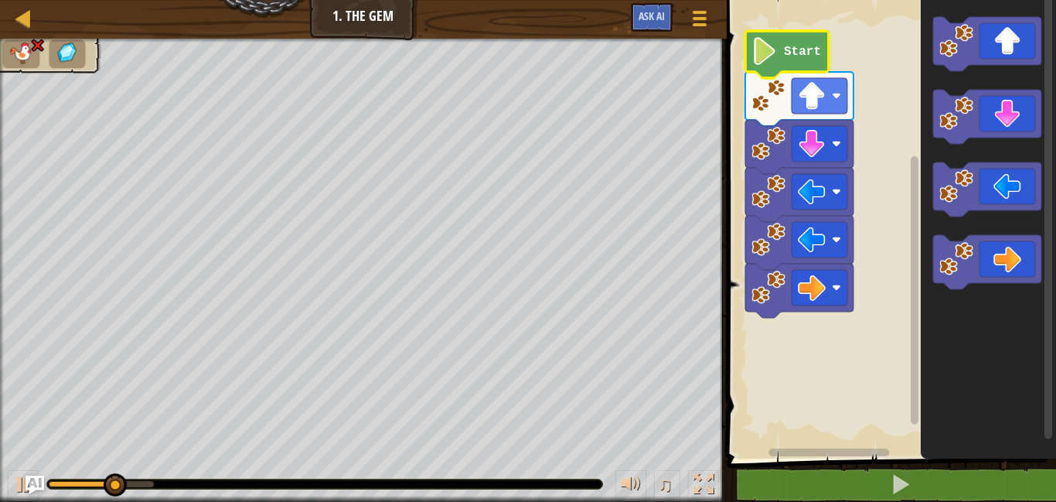
click at [780, 49] on icon "Blockly Workspace" at bounding box center [788, 54] width 84 height 47
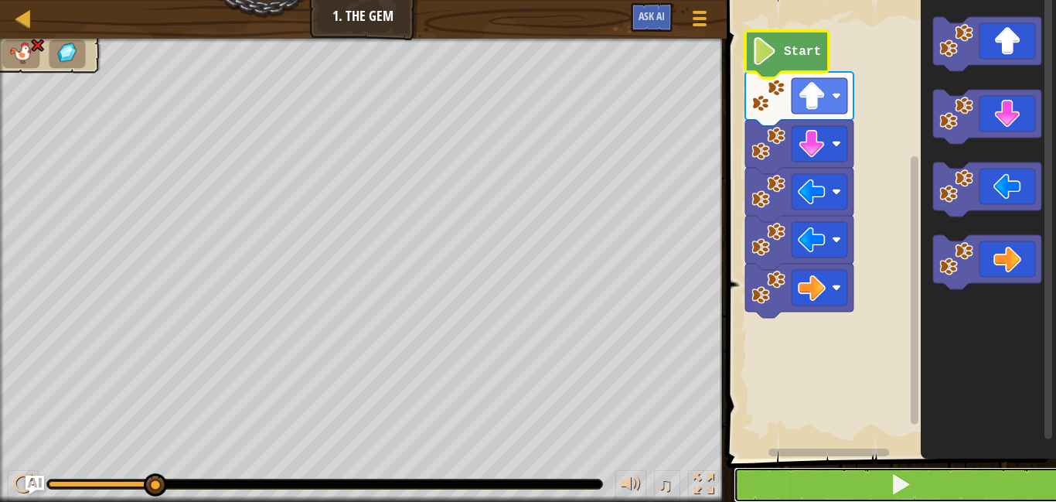
click at [801, 488] on button at bounding box center [901, 485] width 334 height 36
click at [762, 483] on button at bounding box center [901, 485] width 334 height 36
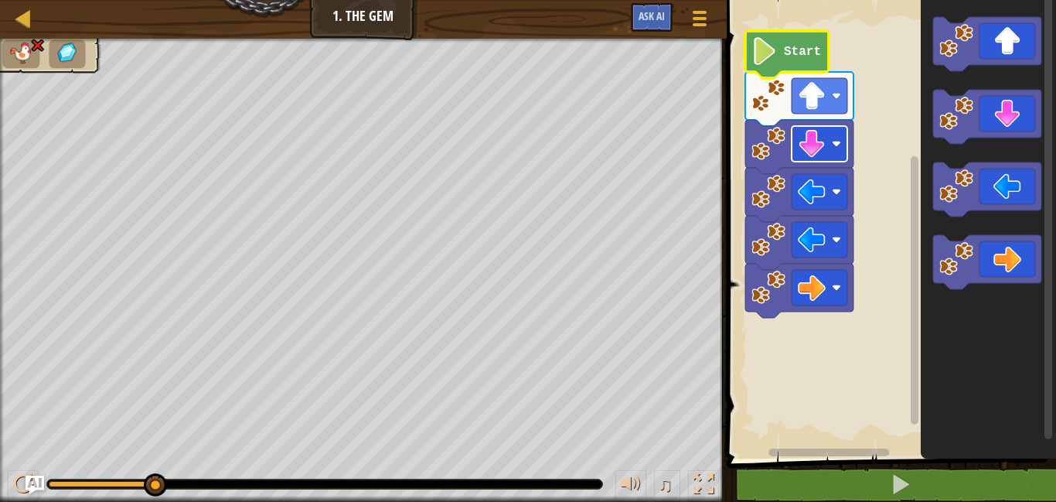
click at [824, 142] on image "Blockly Workspace" at bounding box center [812, 144] width 28 height 28
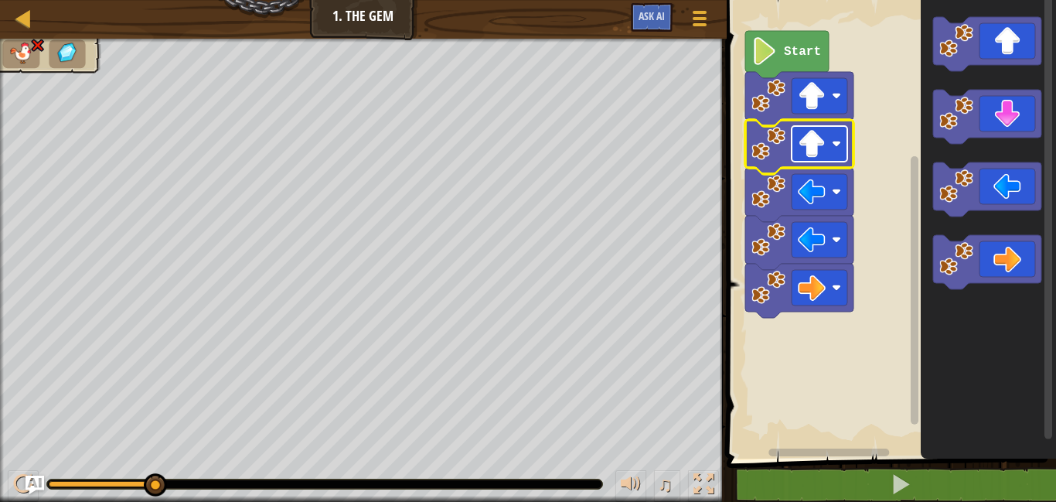
click at [820, 149] on image "Blockly Workspace" at bounding box center [812, 144] width 28 height 28
click at [816, 196] on image "Blockly Workspace" at bounding box center [812, 192] width 28 height 28
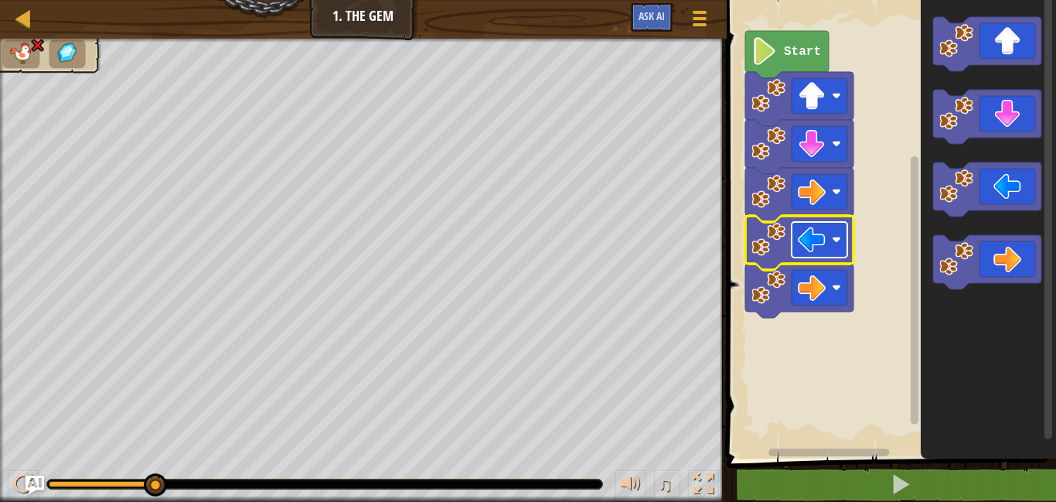
click at [825, 251] on image "Blockly Workspace" at bounding box center [812, 240] width 28 height 28
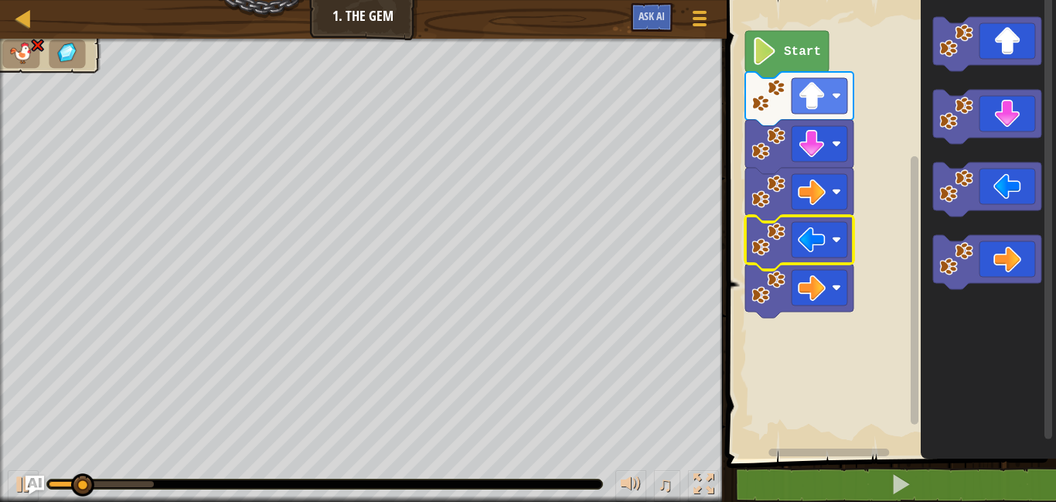
click at [733, 374] on rect "Blockly Workspace" at bounding box center [889, 225] width 334 height 466
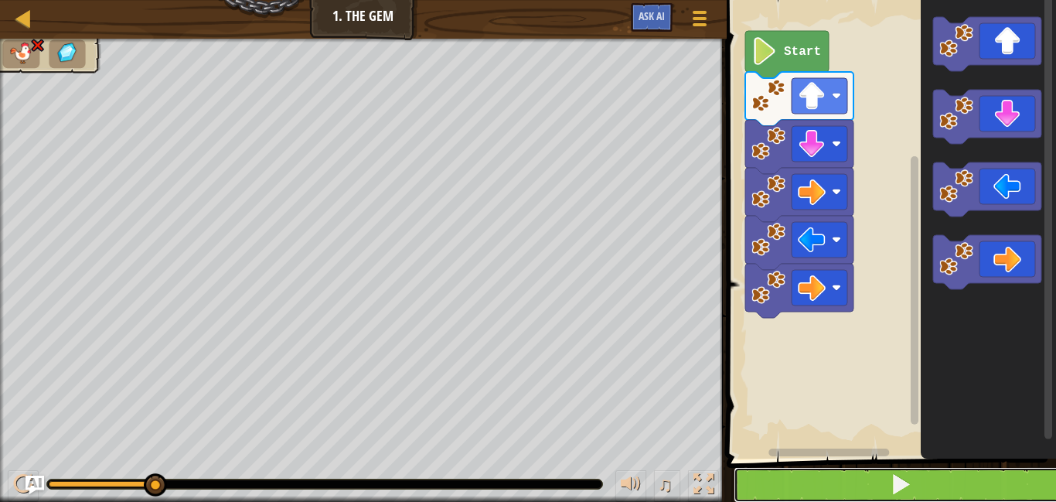
click at [896, 495] on span at bounding box center [901, 484] width 22 height 22
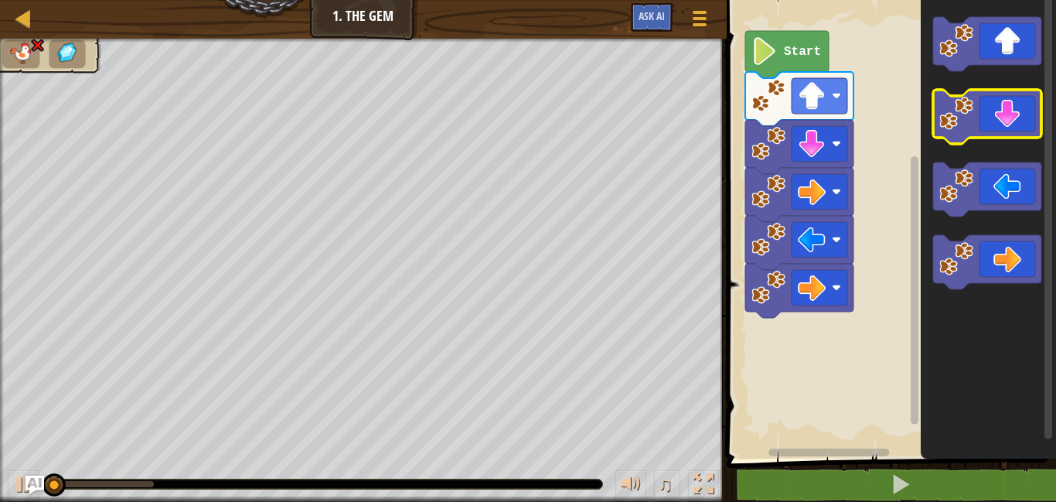
click at [1016, 104] on icon "Blockly Workspace" at bounding box center [987, 117] width 108 height 54
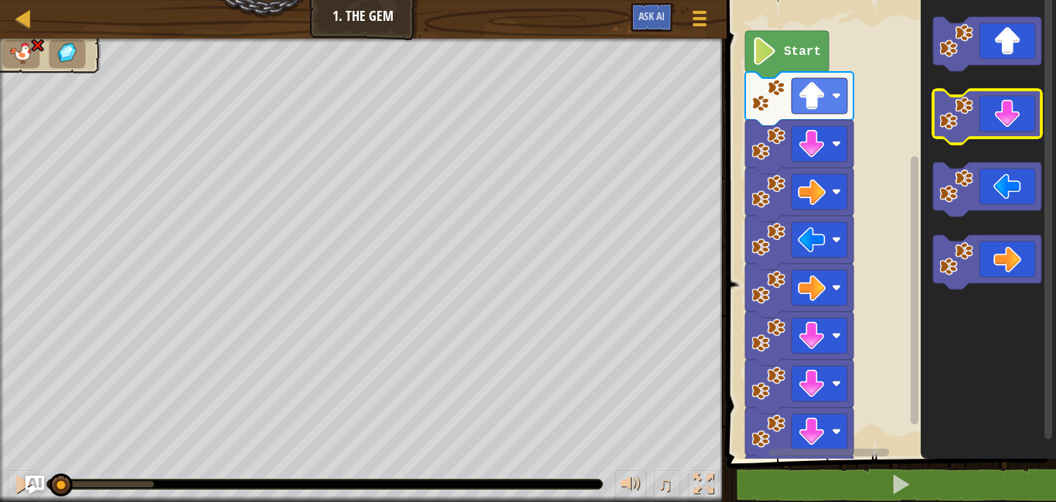
click at [1016, 104] on icon "Blockly Workspace" at bounding box center [987, 117] width 108 height 54
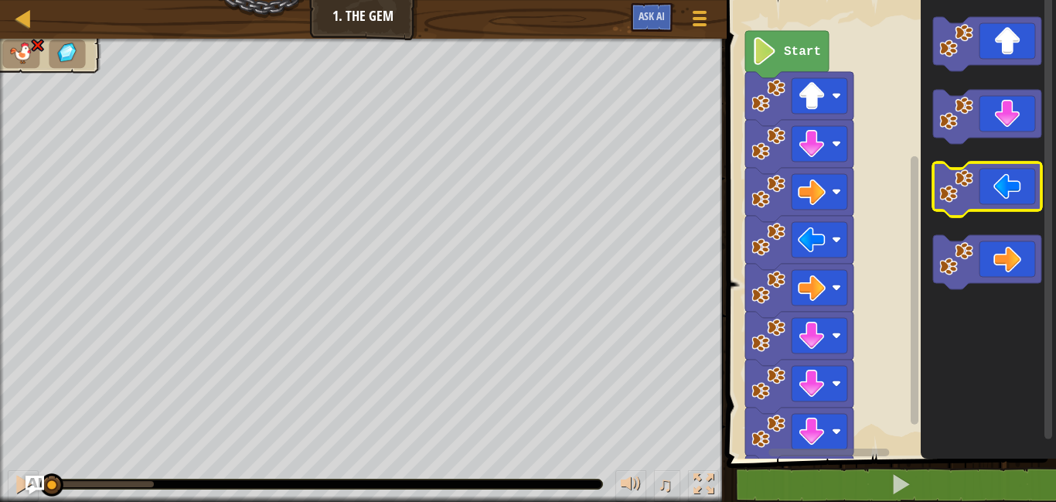
click at [1000, 176] on icon "Blockly Workspace" at bounding box center [987, 189] width 108 height 54
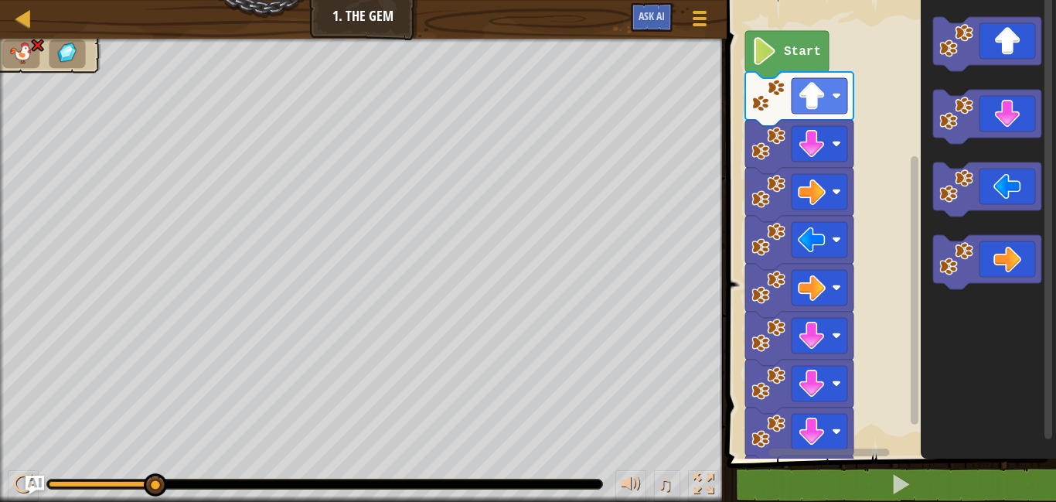
click at [65, 43] on img at bounding box center [67, 53] width 26 height 22
click at [9, 53] on img at bounding box center [22, 54] width 26 height 22
click at [987, 261] on icon "Blockly Workspace" at bounding box center [987, 262] width 108 height 54
